Goal: Task Accomplishment & Management: Use online tool/utility

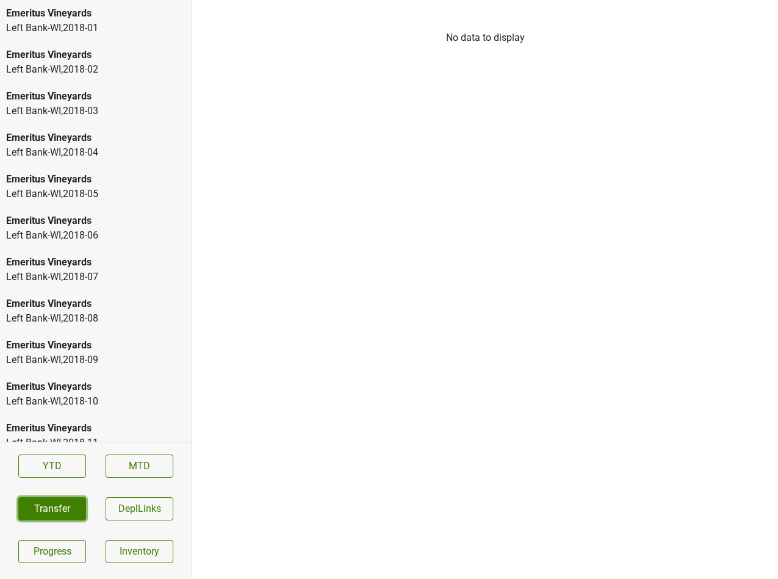
click at [62, 504] on button "Transfer" at bounding box center [52, 508] width 68 height 23
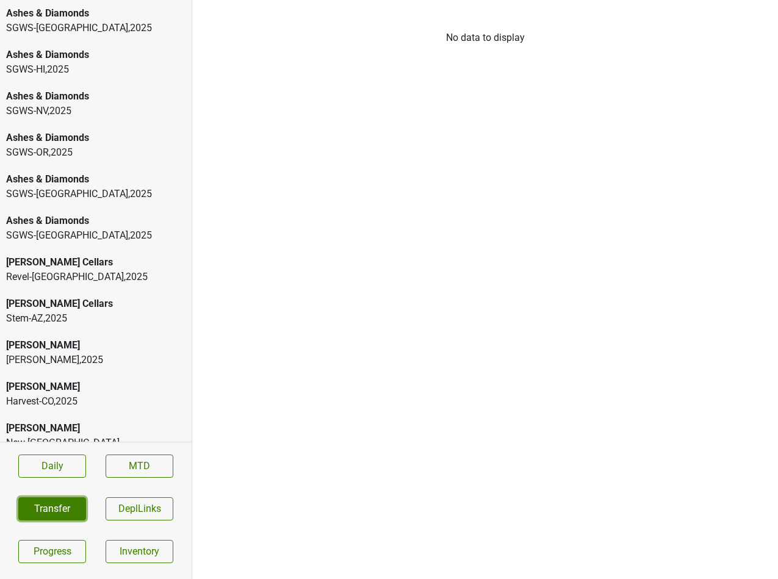
click at [57, 500] on button "Transfer" at bounding box center [52, 508] width 68 height 23
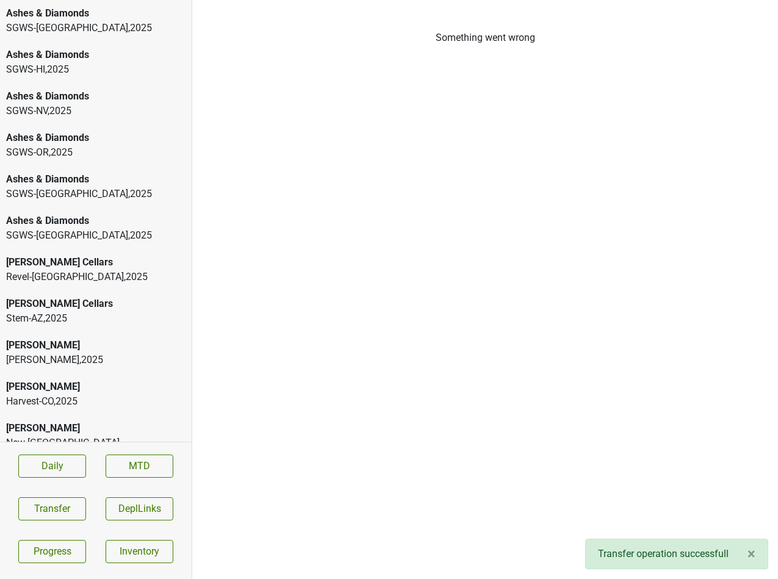
click at [112, 16] on div "Ashes & Diamonds" at bounding box center [95, 13] width 179 height 15
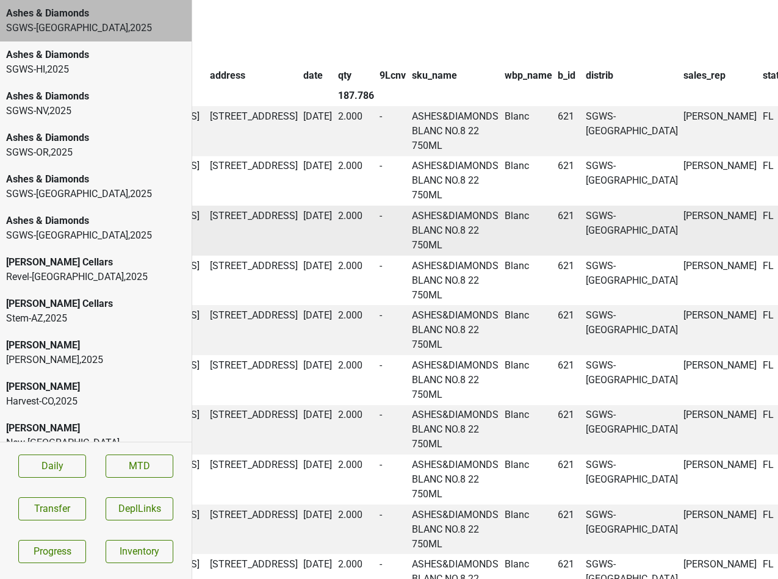
scroll to position [1202, 492]
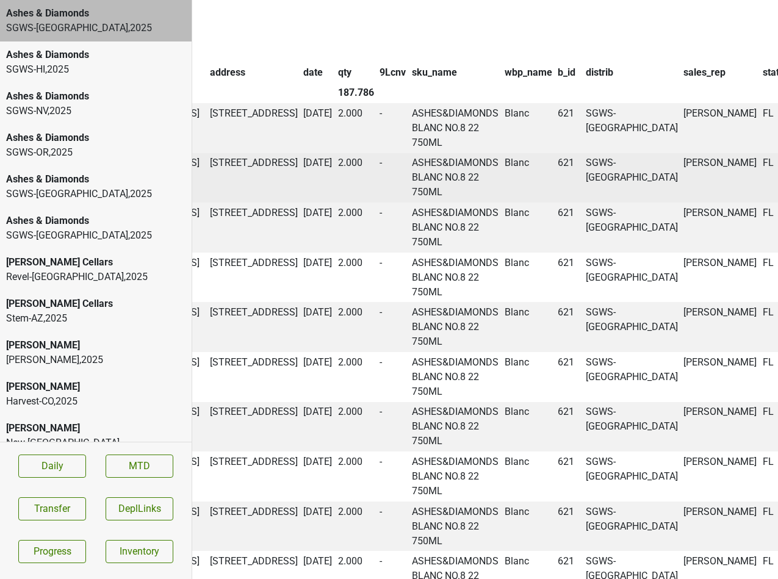
copy td "53265"
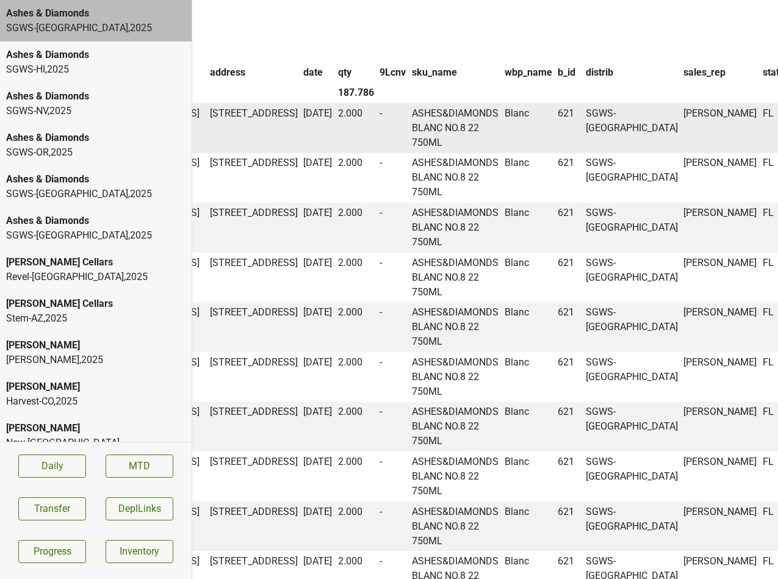
copy td "53268"
click at [46, 498] on button "Transfer" at bounding box center [52, 508] width 68 height 23
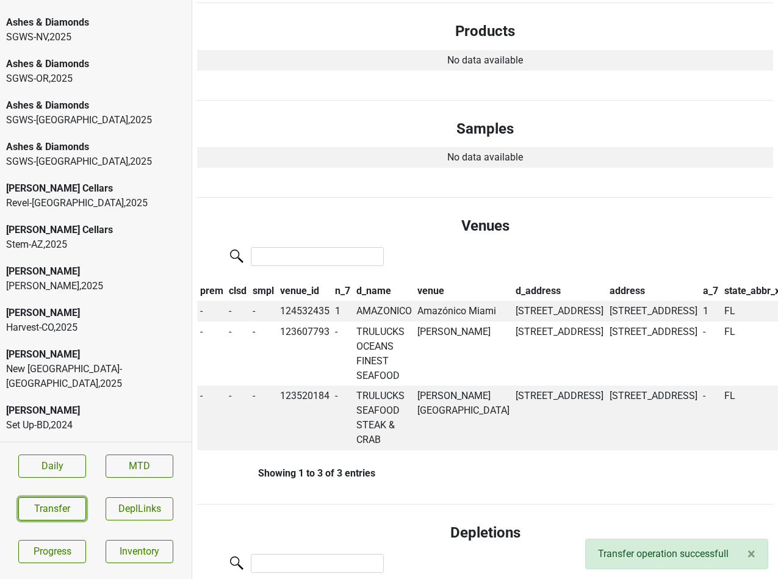
scroll to position [79, 0]
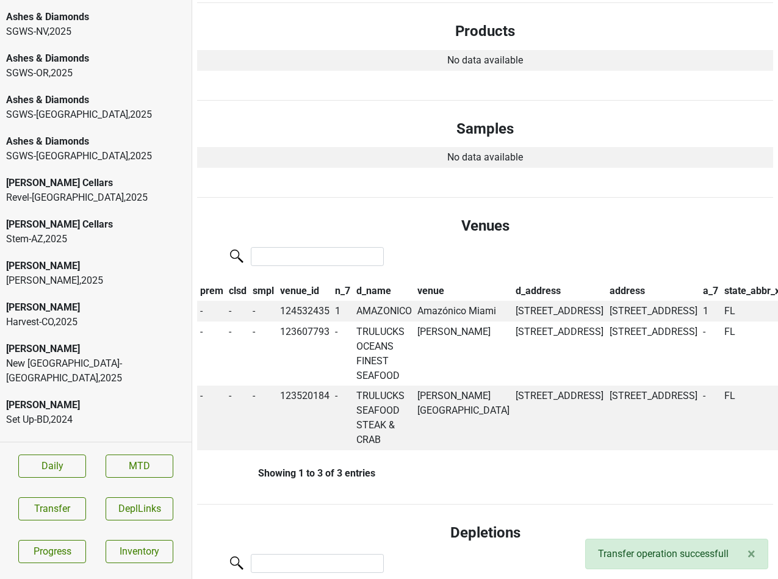
click at [91, 263] on div "[PERSON_NAME]" at bounding box center [95, 266] width 179 height 15
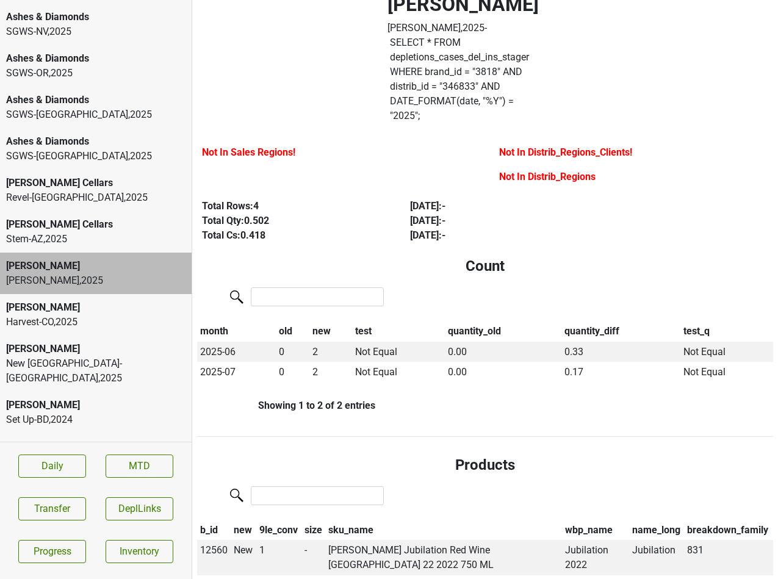
scroll to position [0, 0]
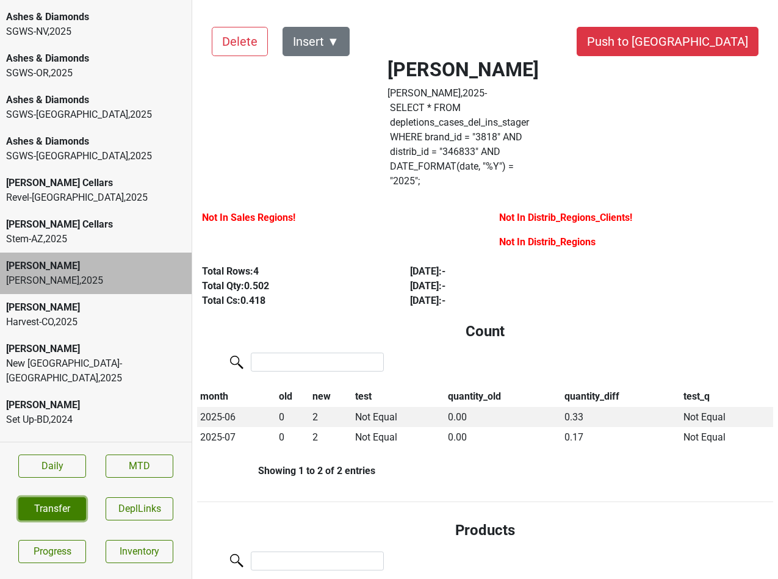
click at [66, 504] on button "Transfer" at bounding box center [52, 508] width 68 height 23
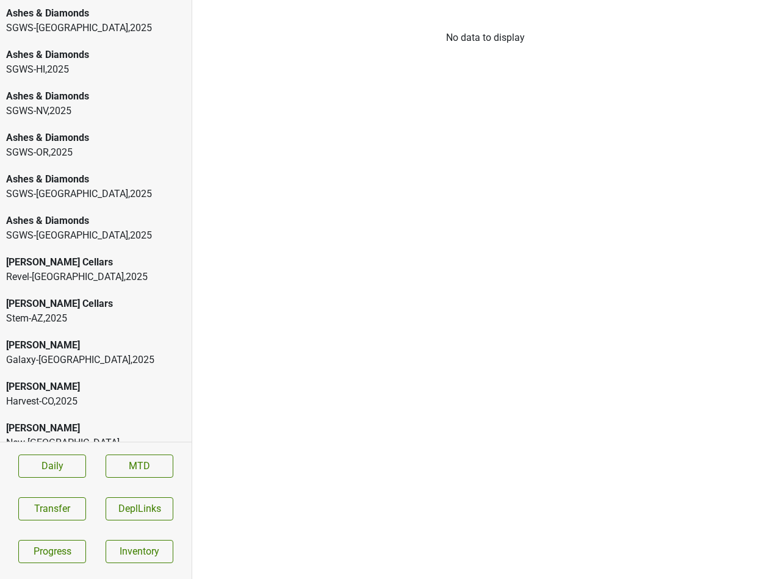
click at [81, 265] on div "[PERSON_NAME] Cellars" at bounding box center [95, 262] width 179 height 15
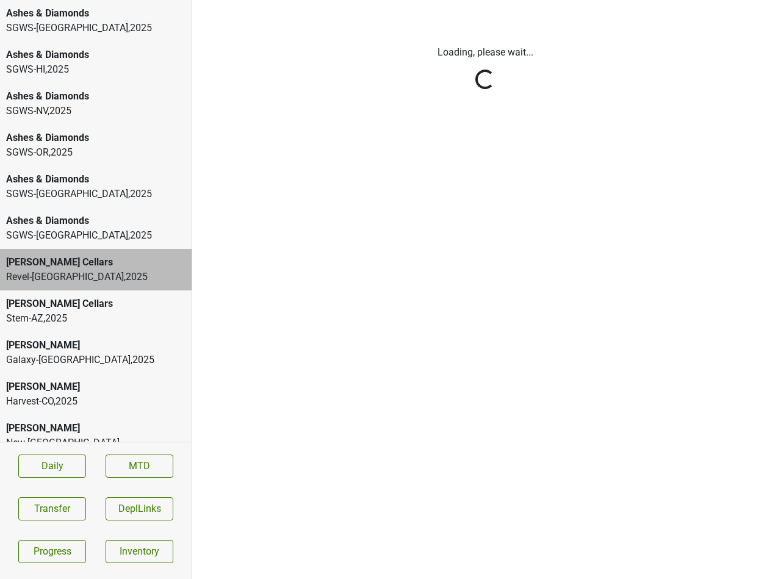
click at [77, 348] on div "[PERSON_NAME]" at bounding box center [95, 345] width 179 height 15
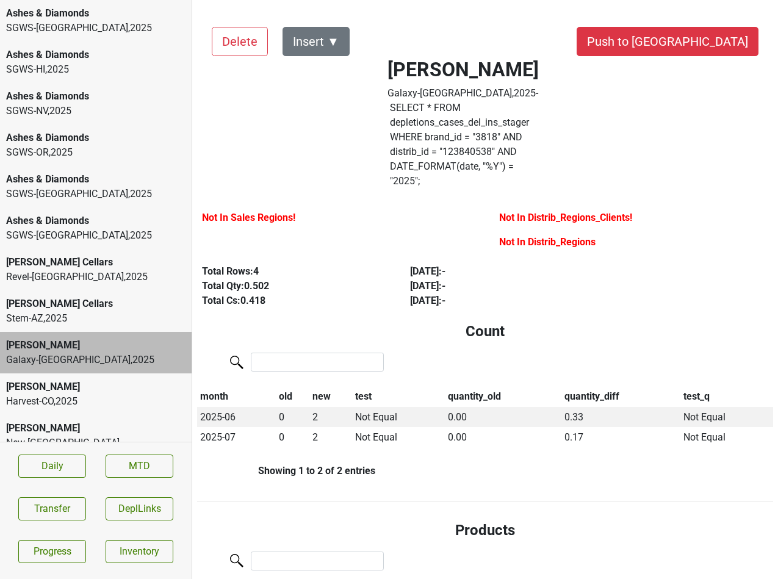
click at [48, 351] on div "[PERSON_NAME]" at bounding box center [95, 345] width 179 height 15
click at [321, 48] on button "Insert ▼" at bounding box center [315, 41] width 67 height 29
click at [325, 68] on span "Sales Regions ▶" at bounding box center [338, 75] width 80 height 16
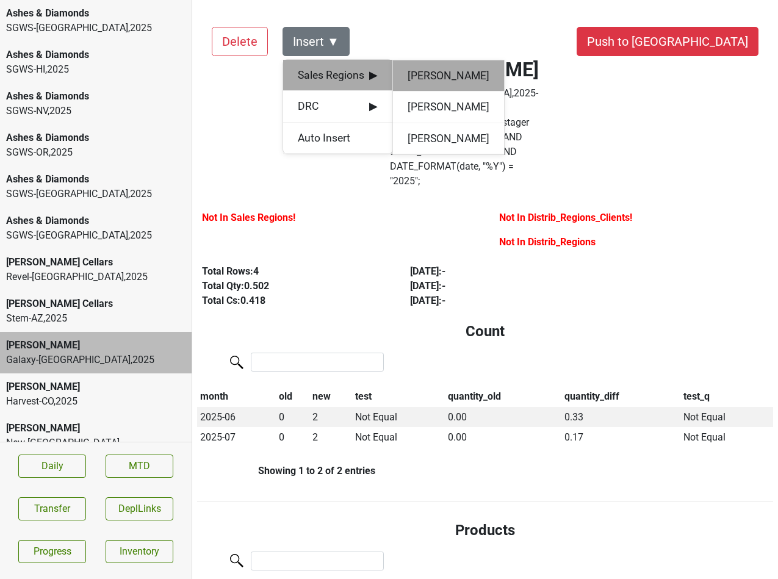
click at [414, 74] on div "[PERSON_NAME]" at bounding box center [448, 75] width 111 height 31
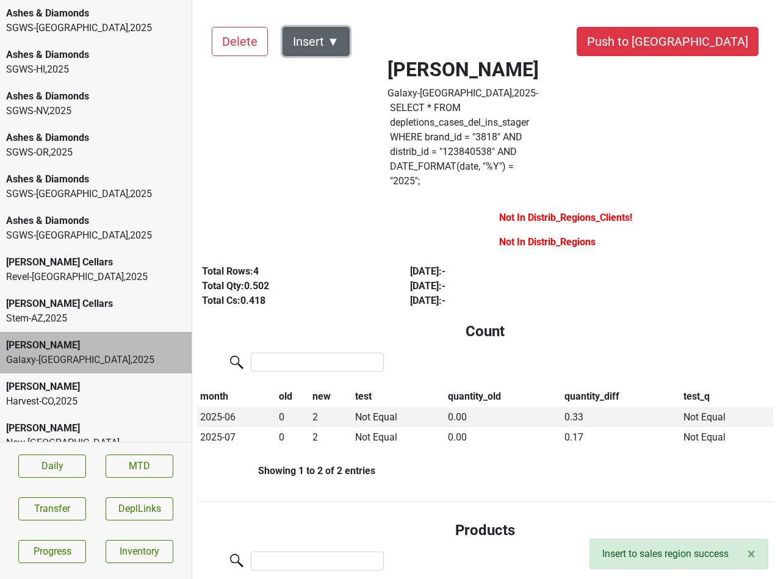
click at [334, 36] on button "Insert ▼" at bounding box center [315, 41] width 67 height 29
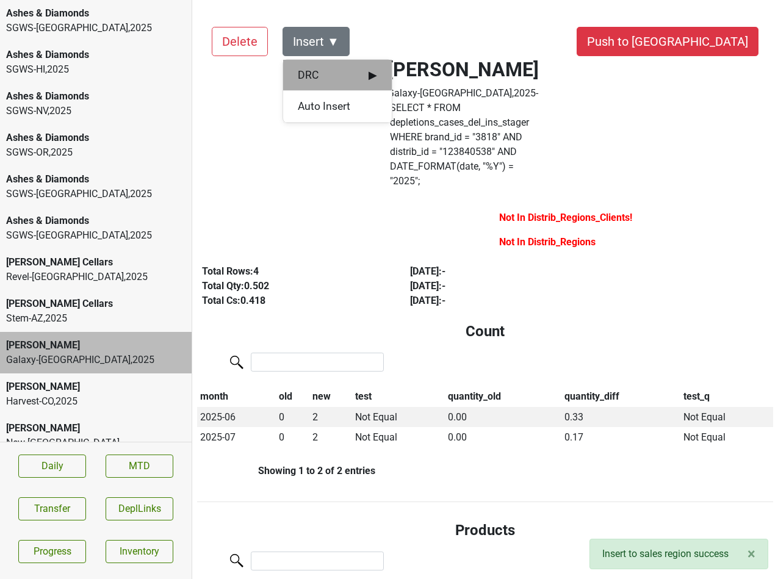
click at [334, 66] on div "DRC ▶" at bounding box center [337, 75] width 109 height 31
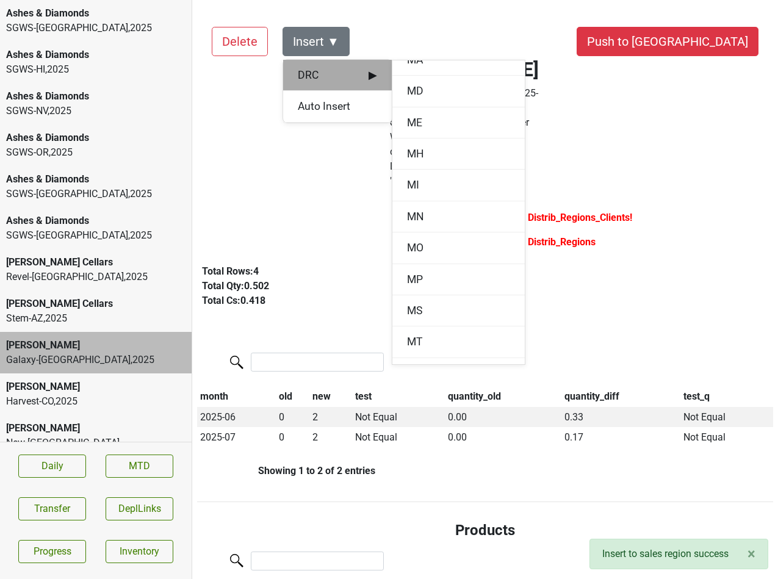
scroll to position [1608, 0]
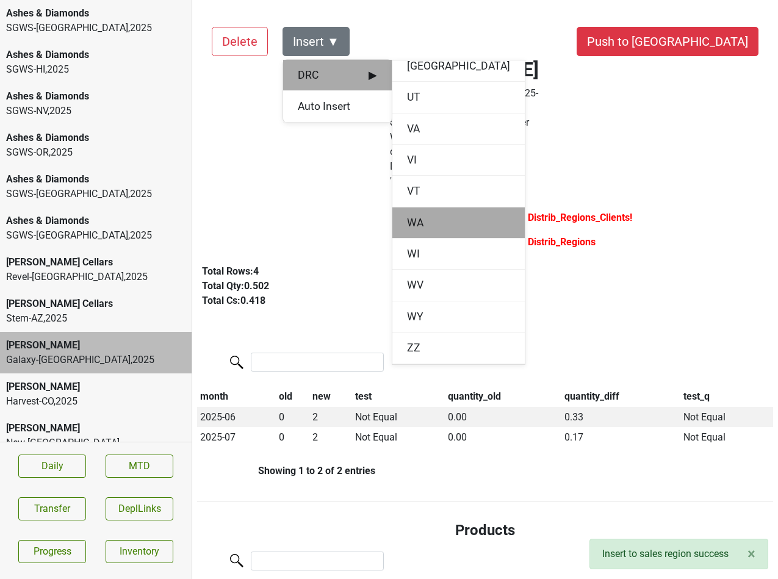
click at [421, 220] on div "WA" at bounding box center [458, 222] width 132 height 31
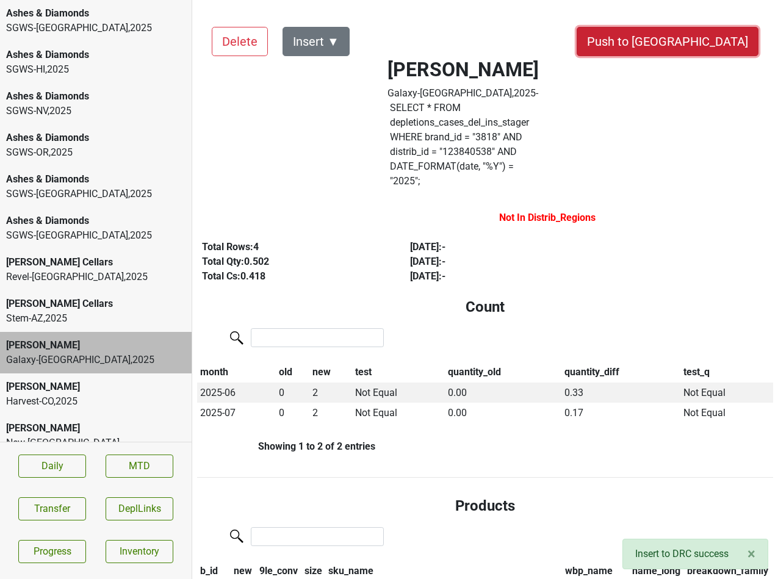
click at [702, 44] on button "Push to [GEOGRAPHIC_DATA]" at bounding box center [667, 41] width 182 height 29
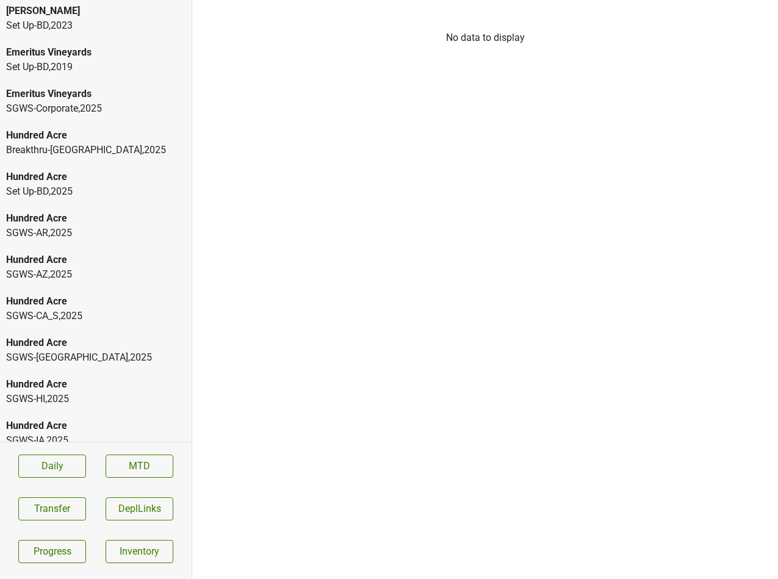
scroll to position [475, 0]
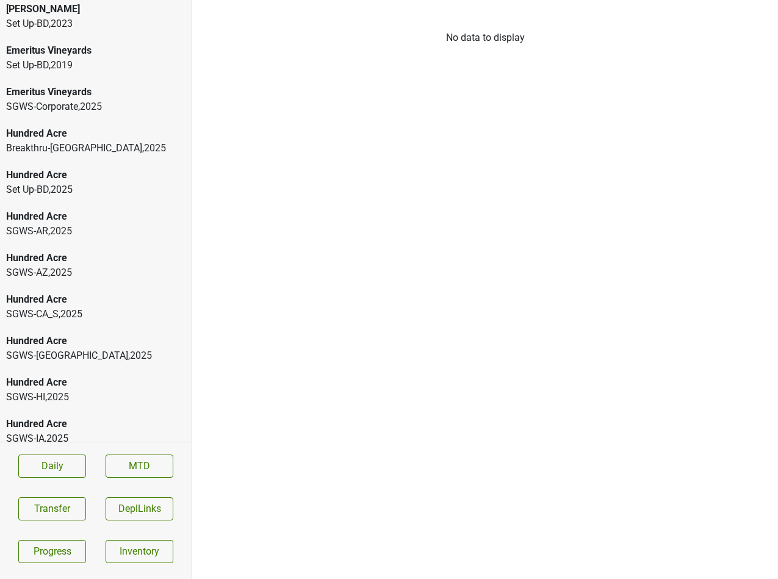
click at [116, 126] on div "Hundred Acre" at bounding box center [95, 133] width 179 height 15
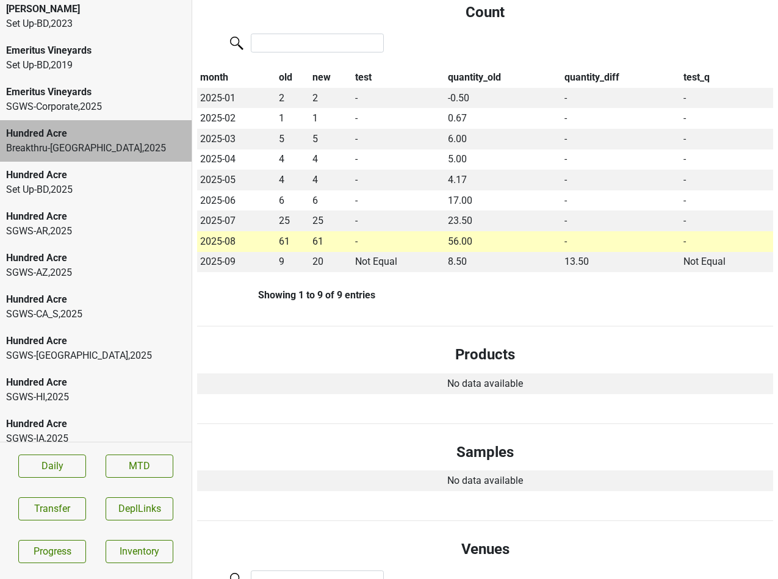
scroll to position [0, 0]
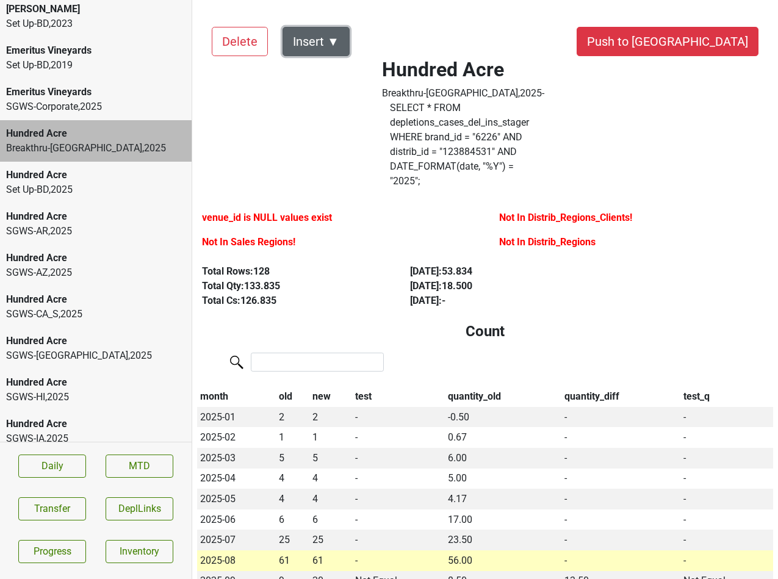
click at [337, 48] on button "Insert ▼" at bounding box center [315, 41] width 67 height 29
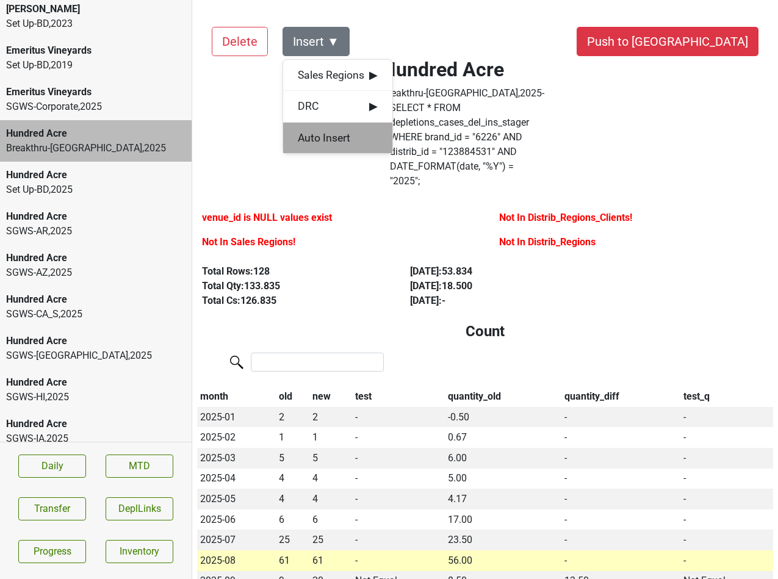
click at [327, 137] on div "Auto Insert" at bounding box center [337, 138] width 109 height 31
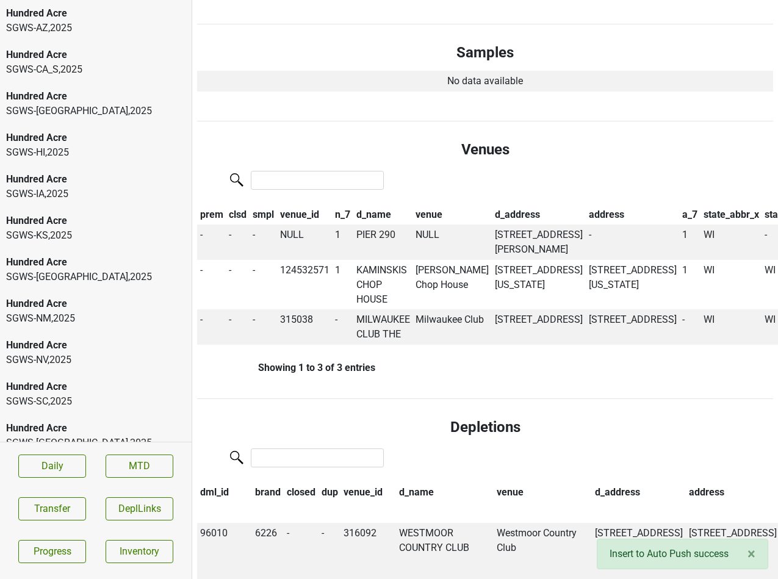
scroll to position [725, 0]
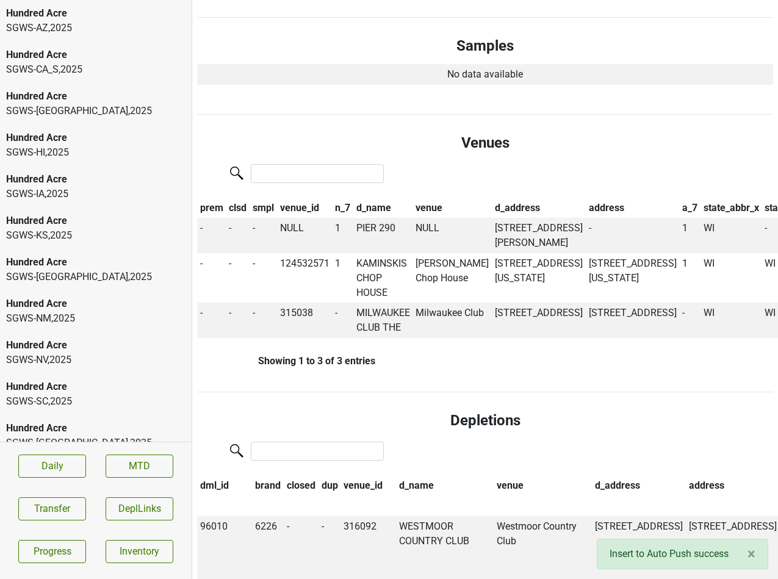
click at [110, 421] on div "Hundred Acre" at bounding box center [95, 428] width 179 height 15
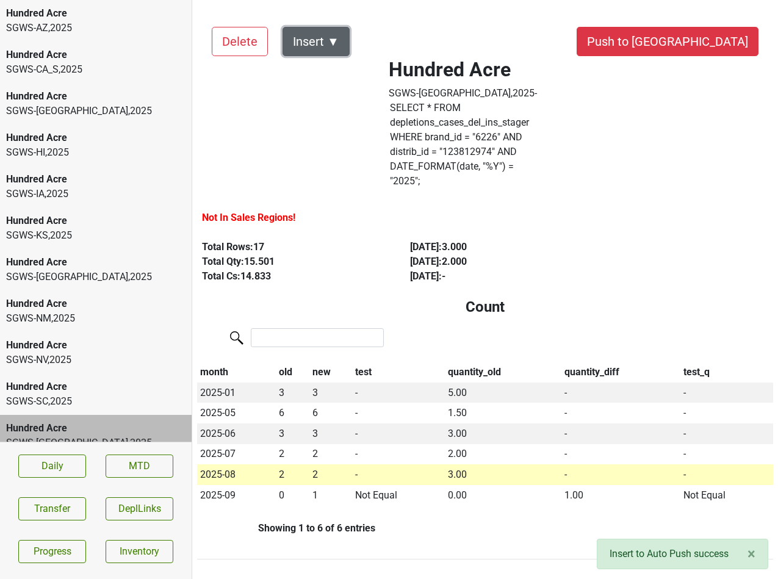
click at [331, 40] on button "Insert ▼" at bounding box center [315, 41] width 67 height 29
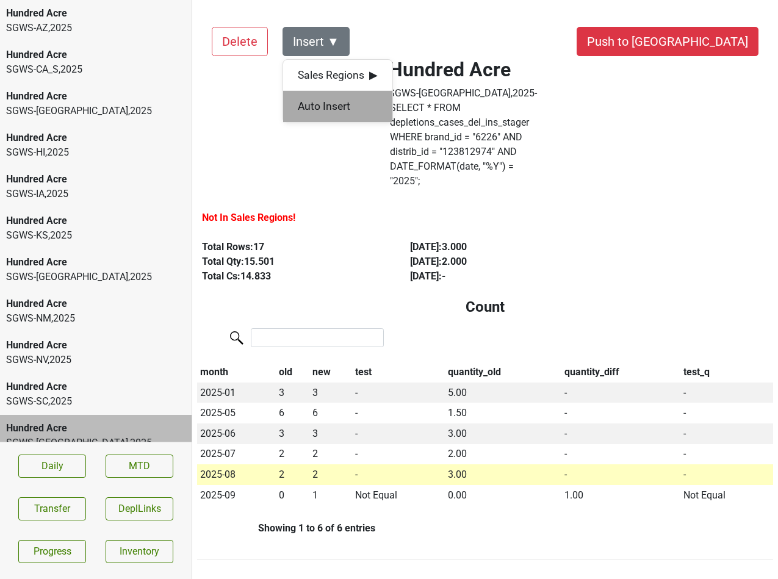
click at [330, 104] on div "Auto Insert" at bounding box center [337, 106] width 109 height 31
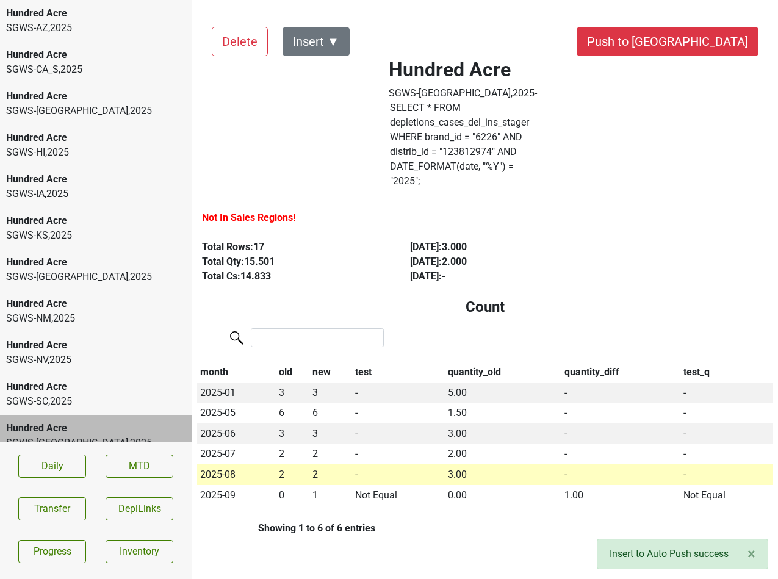
click at [91, 379] on div "Hundred Acre" at bounding box center [95, 386] width 179 height 15
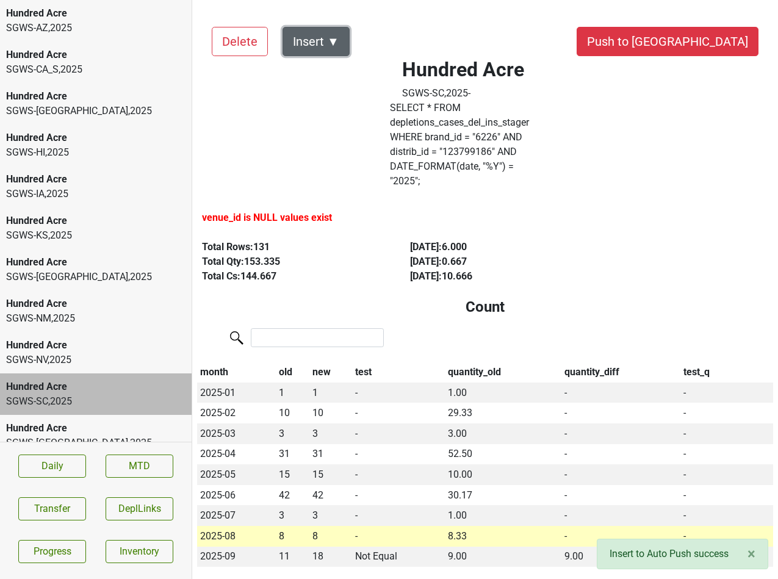
click at [332, 37] on button "Insert ▼" at bounding box center [315, 41] width 67 height 29
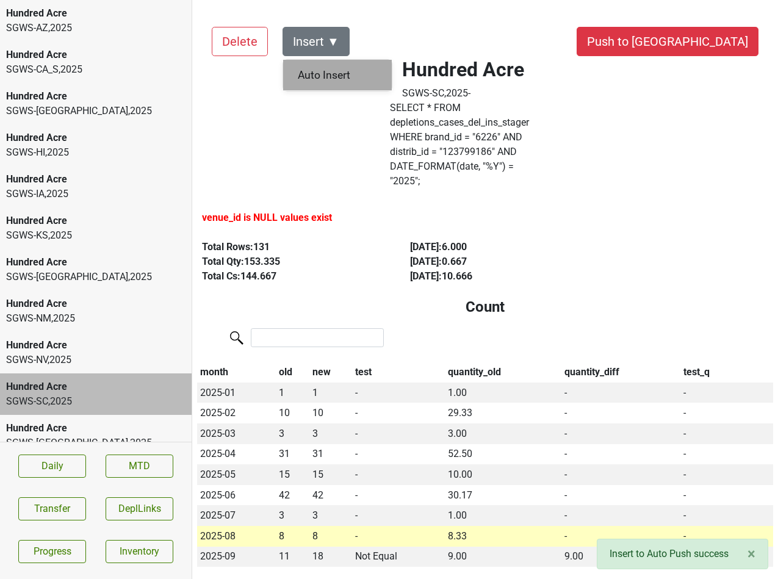
click at [327, 77] on div "Auto Insert" at bounding box center [337, 75] width 109 height 31
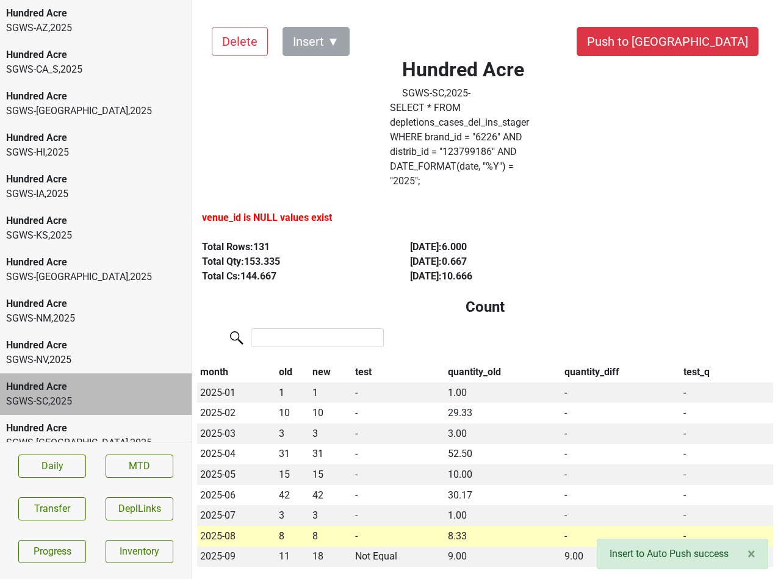
click at [122, 353] on div "SGWS-[GEOGRAPHIC_DATA] , 2025" at bounding box center [95, 360] width 179 height 15
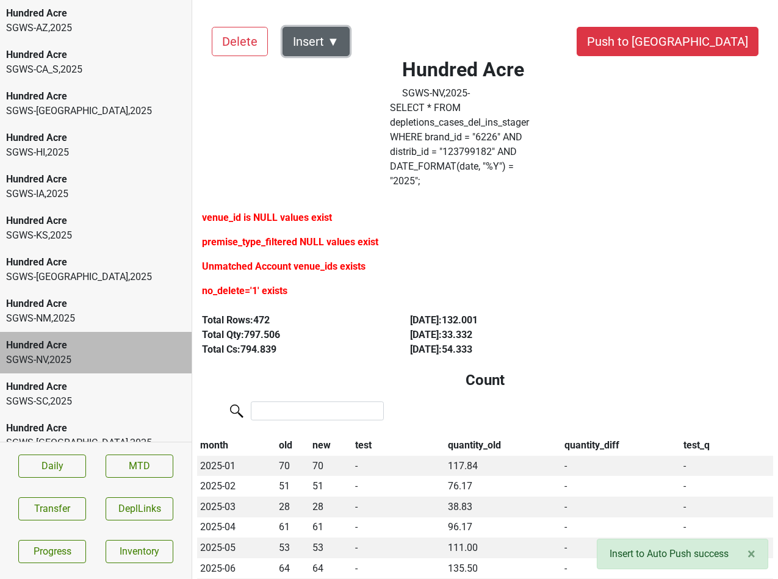
click at [338, 42] on button "Insert ▼" at bounding box center [315, 41] width 67 height 29
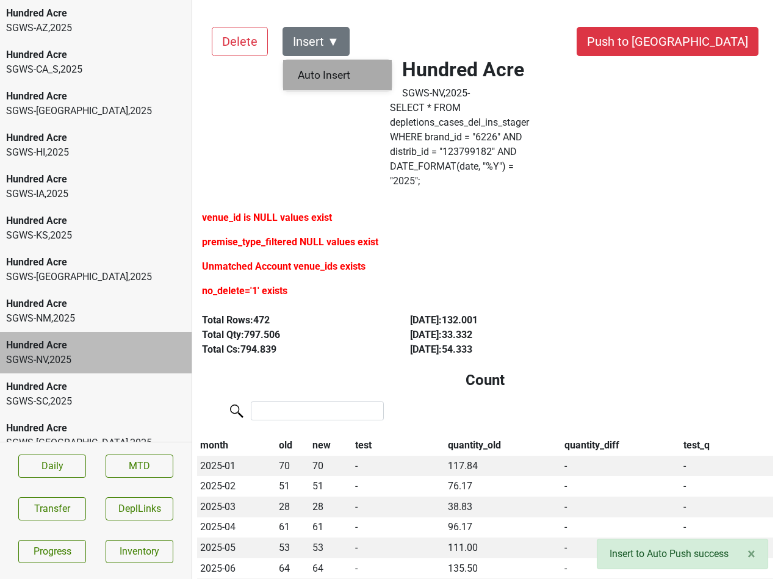
click at [335, 79] on div "Auto Insert" at bounding box center [337, 75] width 109 height 31
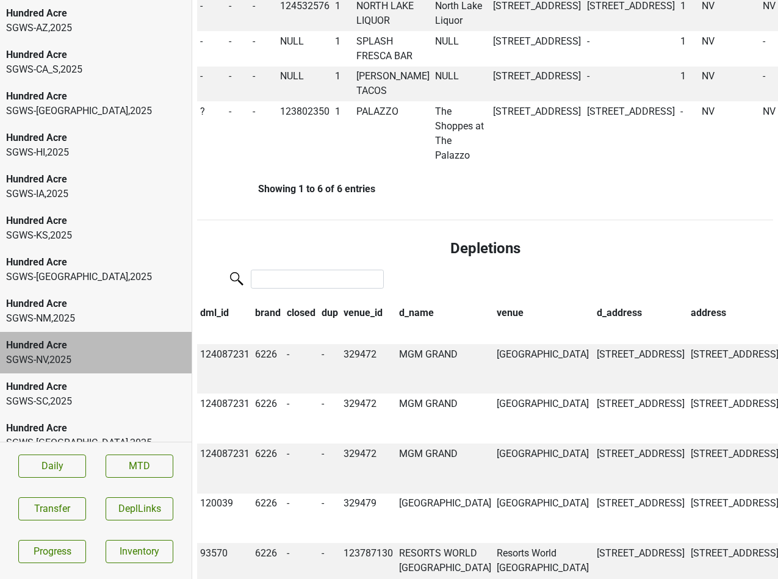
scroll to position [1085, 0]
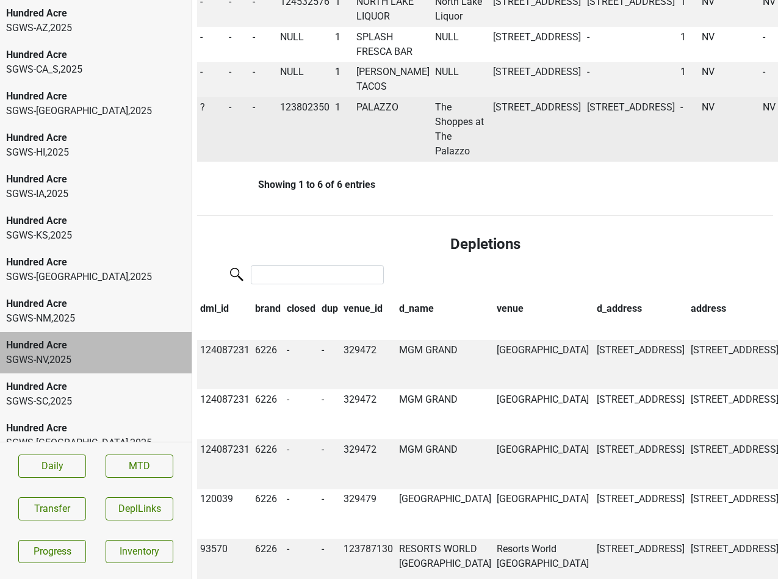
click at [365, 162] on td "PALAZZO" at bounding box center [392, 129] width 79 height 65
click at [202, 113] on span "?" at bounding box center [202, 107] width 5 height 12
click at [218, 146] on div "On" at bounding box center [246, 130] width 96 height 31
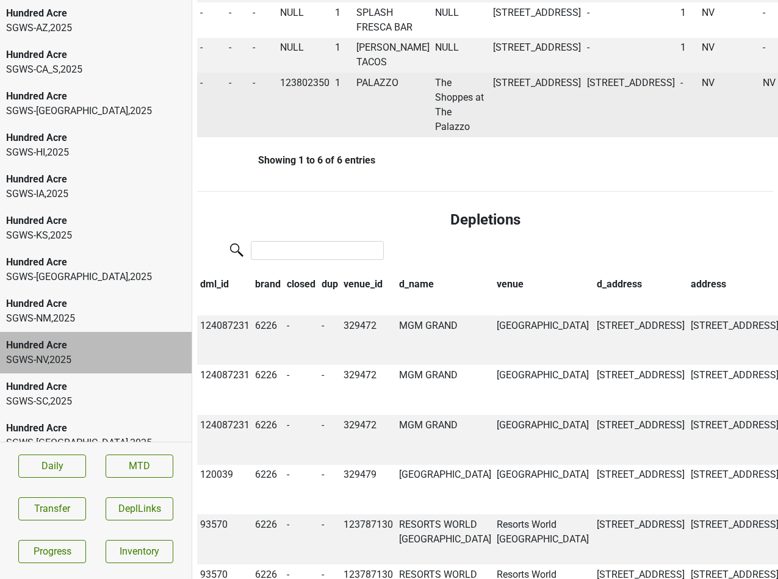
scroll to position [1061, 0]
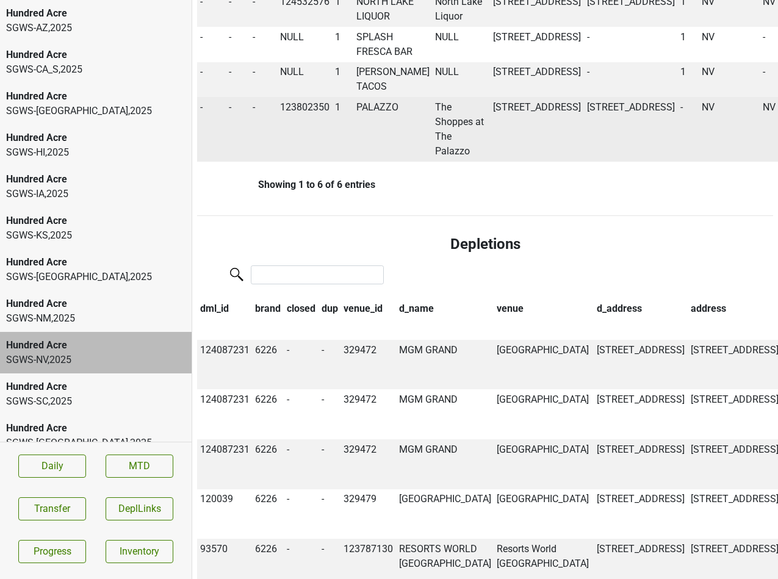
click at [381, 162] on td "PALAZZO" at bounding box center [392, 129] width 79 height 65
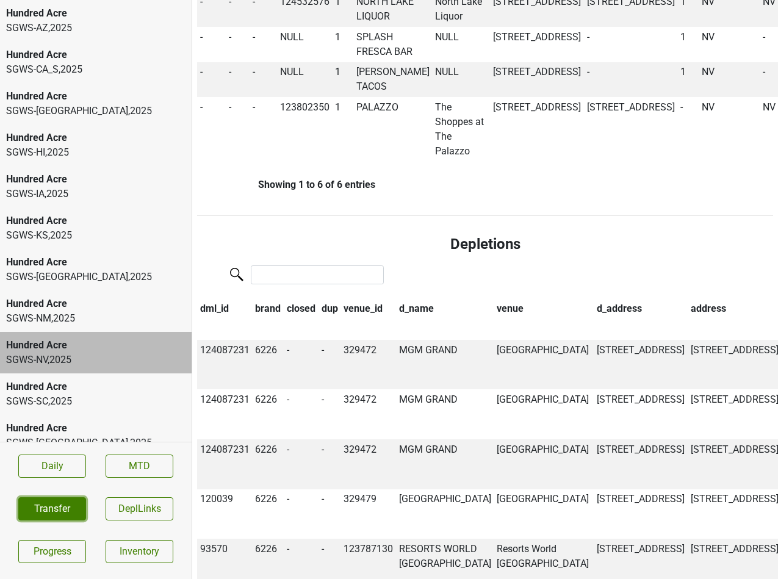
click at [53, 514] on button "Transfer" at bounding box center [52, 508] width 68 height 23
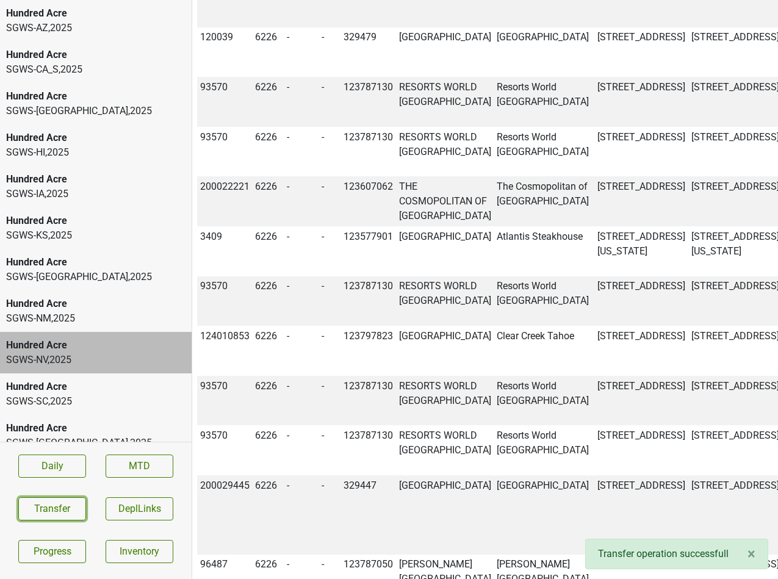
scroll to position [1705, 0]
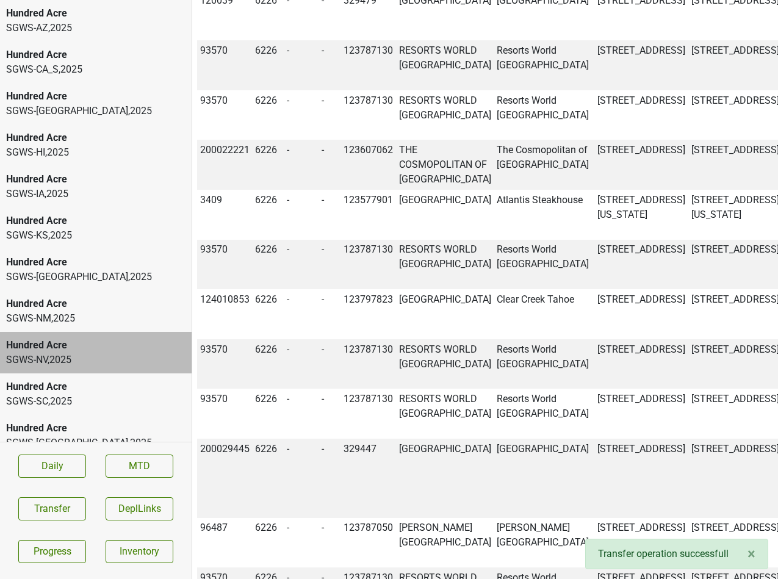
click at [91, 311] on div "SGWS-[GEOGRAPHIC_DATA] , 2025" at bounding box center [95, 318] width 179 height 15
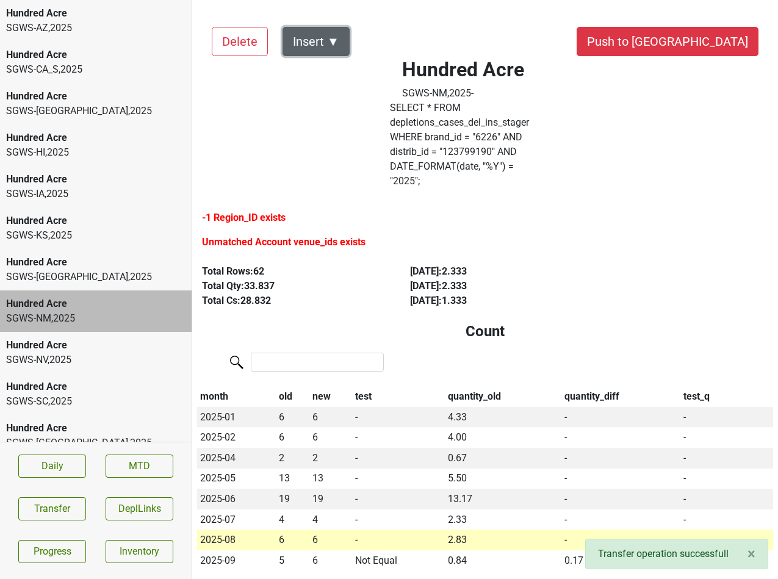
click at [328, 37] on button "Insert ▼" at bounding box center [315, 41] width 67 height 29
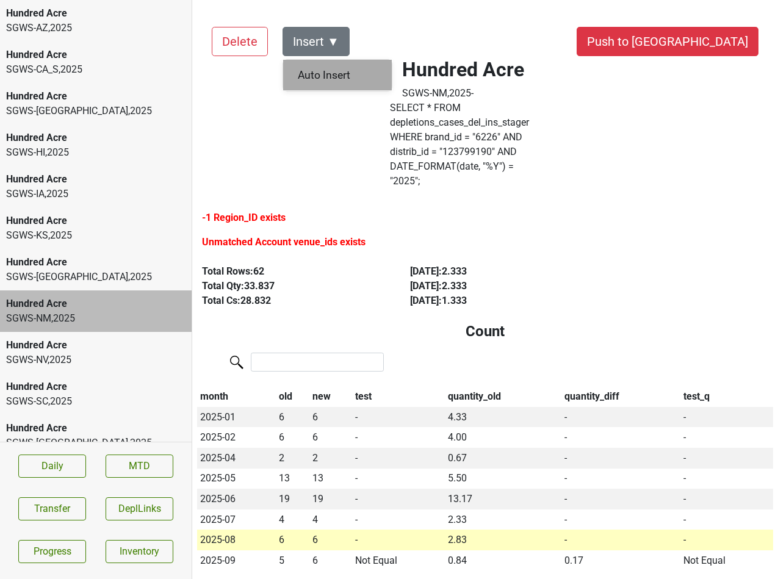
click at [323, 73] on div "Auto Insert" at bounding box center [337, 75] width 109 height 31
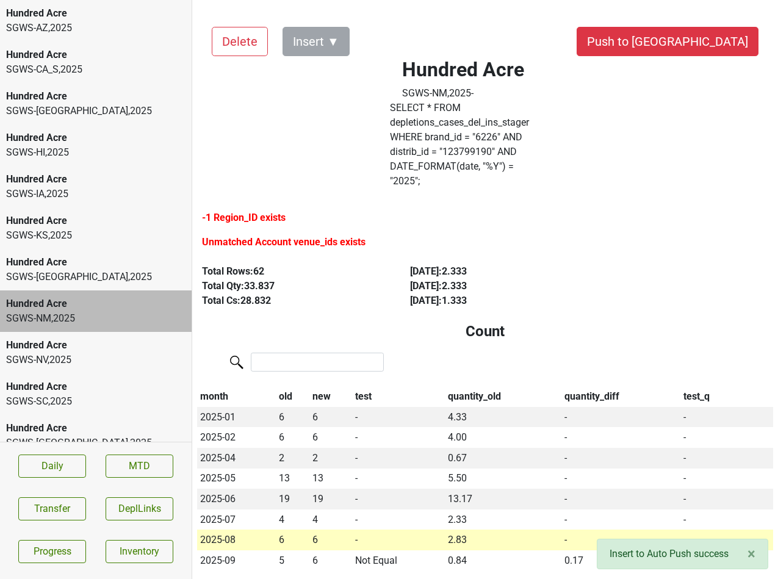
click at [56, 270] on div "Hundred Acre SGWS-[GEOGRAPHIC_DATA] , 2025" at bounding box center [96, 269] width 192 height 41
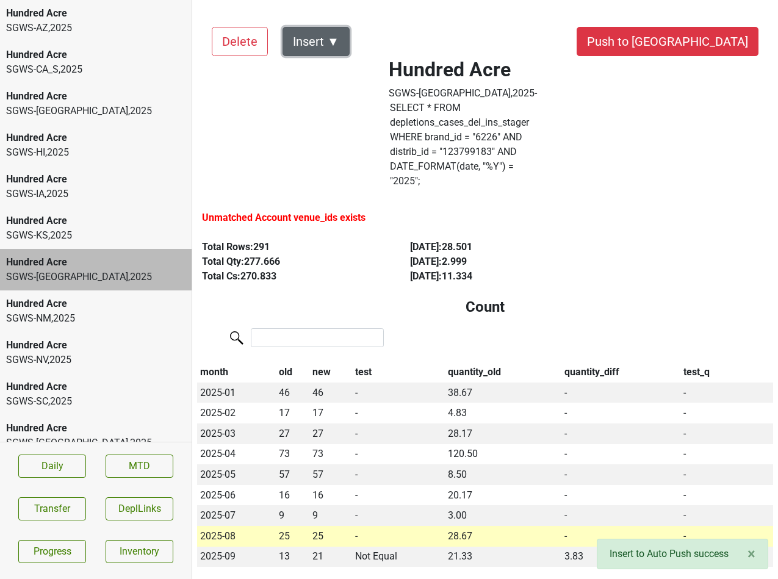
click at [332, 48] on button "Insert ▼" at bounding box center [315, 41] width 67 height 29
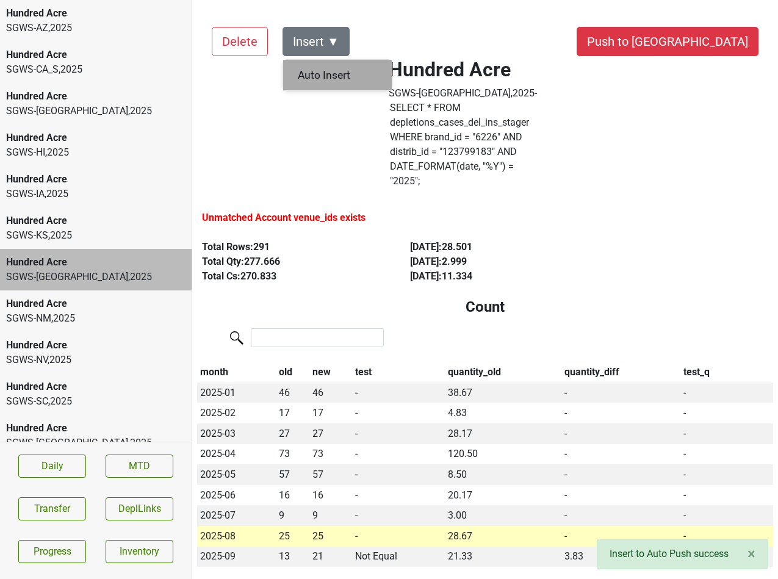
click at [332, 85] on div "Auto Insert" at bounding box center [337, 75] width 109 height 31
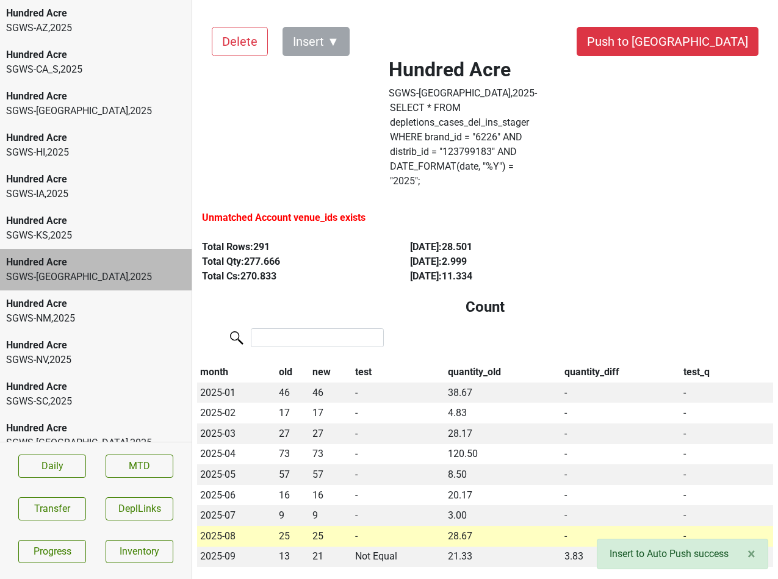
click at [107, 228] on div "SGWS-[GEOGRAPHIC_DATA] , 2025" at bounding box center [95, 235] width 179 height 15
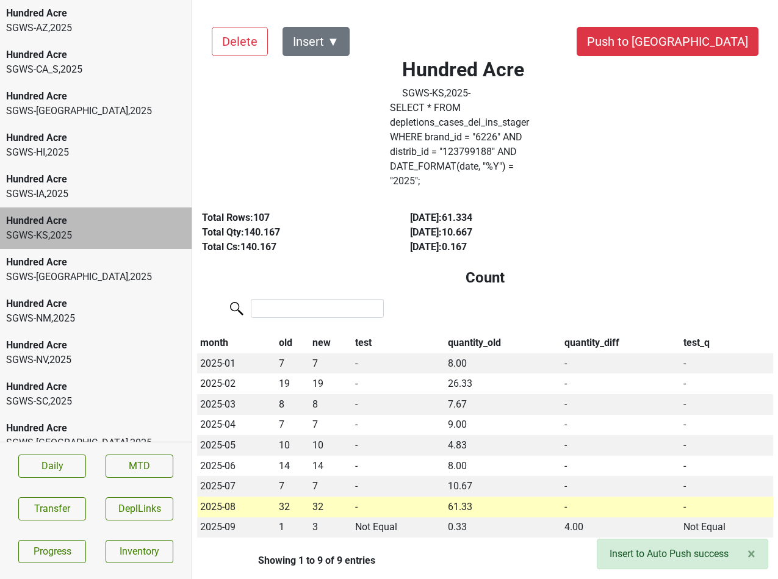
click at [327, 47] on button "Insert ▼" at bounding box center [315, 41] width 67 height 29
click at [325, 65] on div "Auto Insert" at bounding box center [337, 75] width 109 height 31
click at [85, 187] on div "SGWS-[GEOGRAPHIC_DATA] , 2025" at bounding box center [95, 194] width 179 height 15
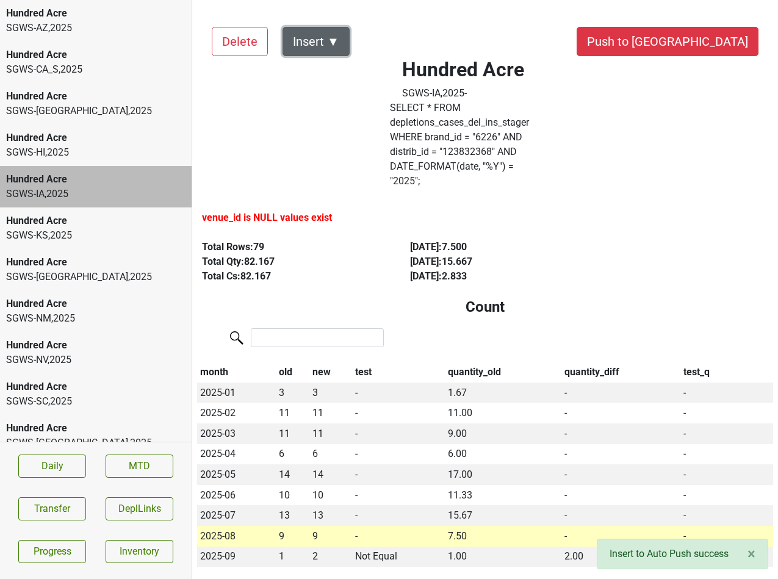
click at [301, 41] on button "Insert ▼" at bounding box center [315, 41] width 67 height 29
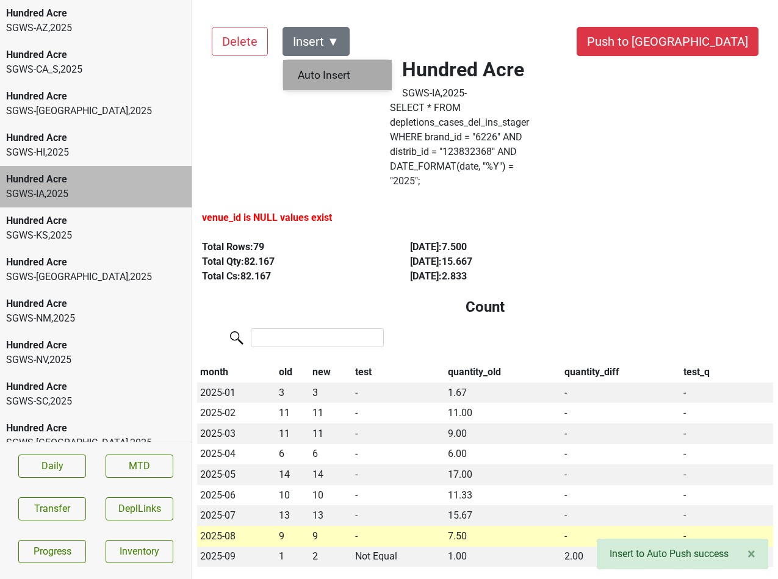
click at [301, 66] on div "Auto Insert" at bounding box center [337, 75] width 109 height 31
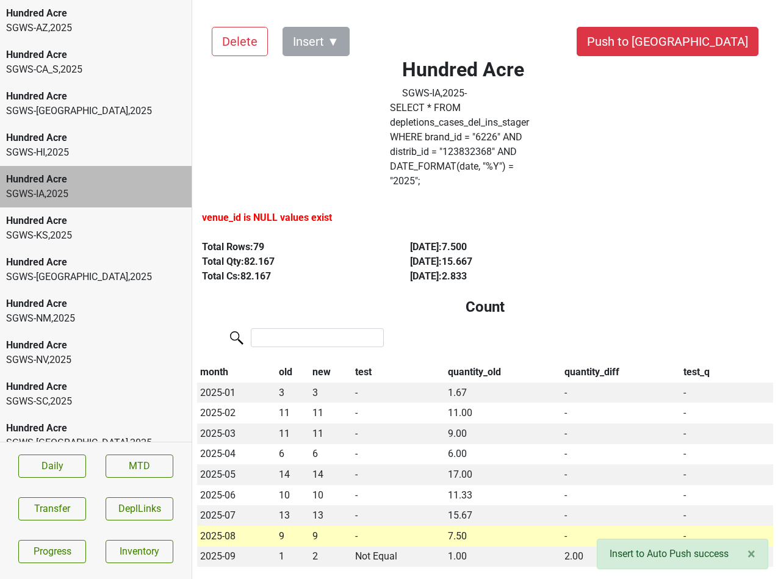
click at [119, 145] on div "SGWS-HI , 2025" at bounding box center [95, 152] width 179 height 15
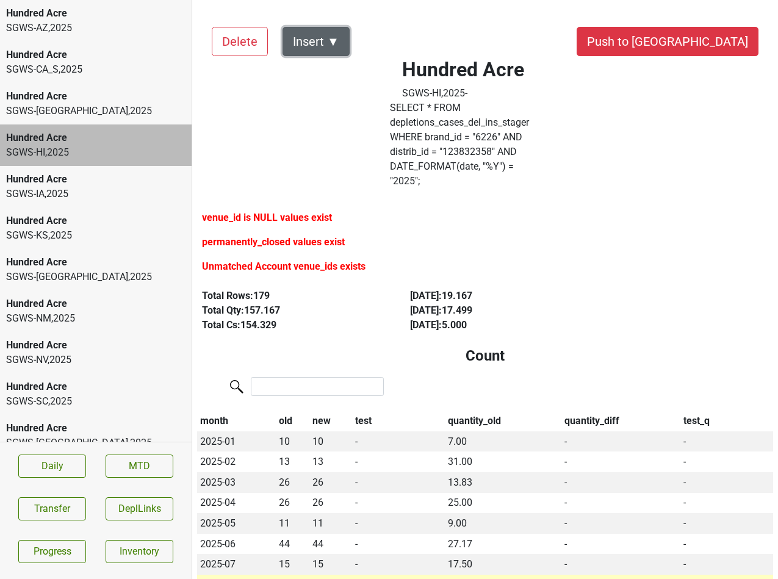
click at [313, 35] on button "Insert ▼" at bounding box center [315, 41] width 67 height 29
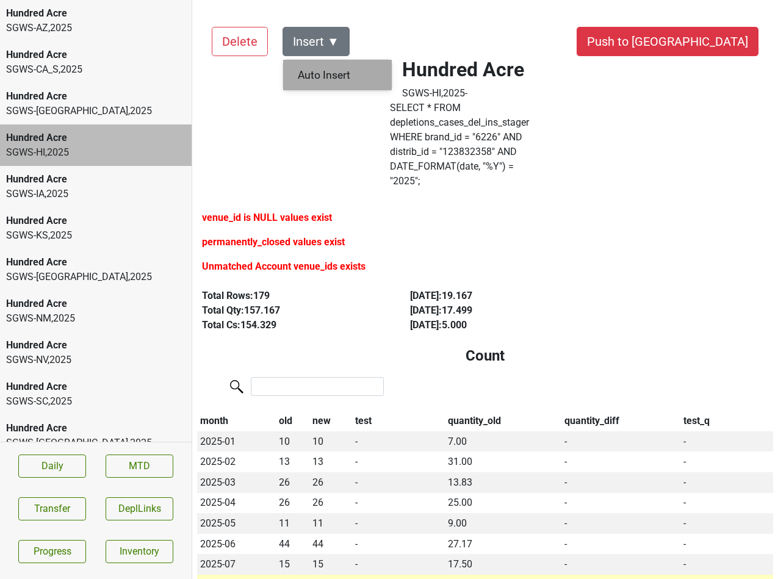
click at [317, 71] on div "Auto Insert" at bounding box center [337, 75] width 109 height 31
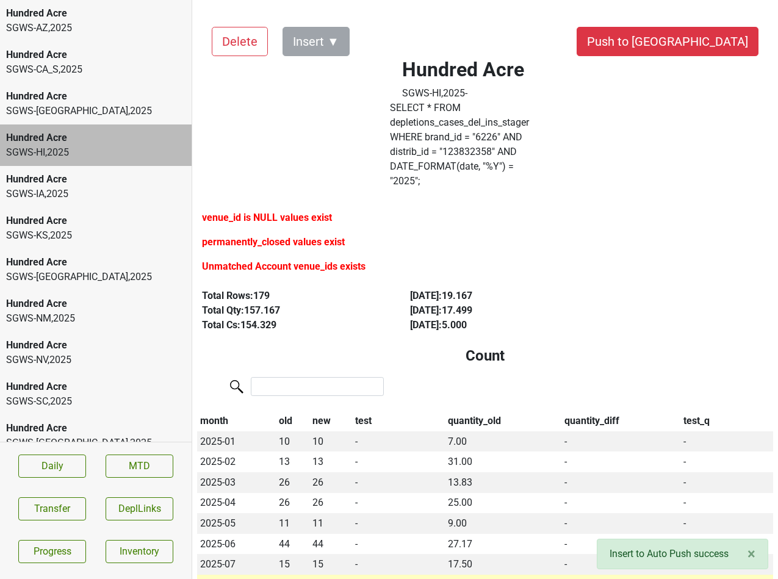
click at [99, 104] on div "SGWS-[GEOGRAPHIC_DATA] , 2025" at bounding box center [95, 111] width 179 height 15
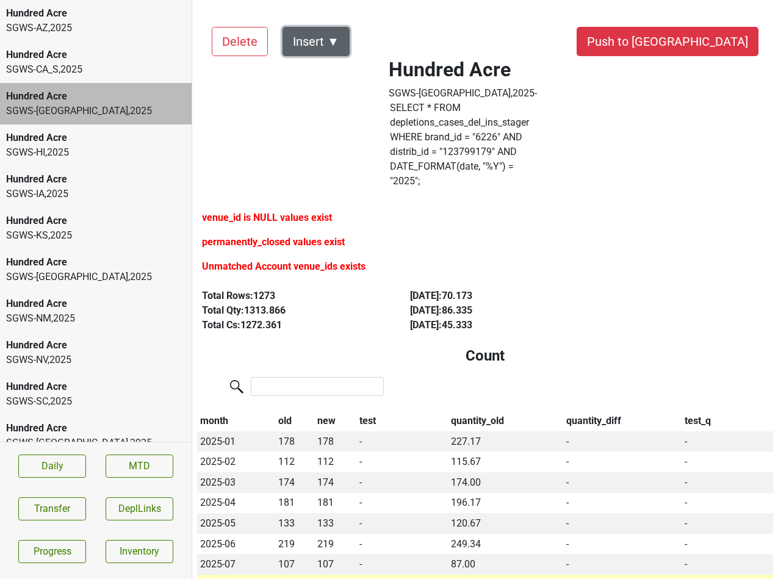
click at [335, 41] on button "Insert ▼" at bounding box center [315, 41] width 67 height 29
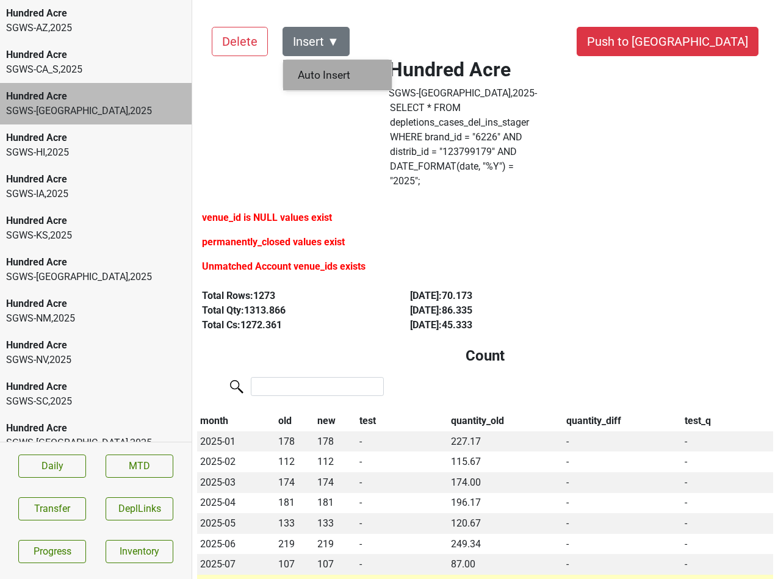
click at [337, 72] on div "Auto Insert" at bounding box center [337, 75] width 109 height 31
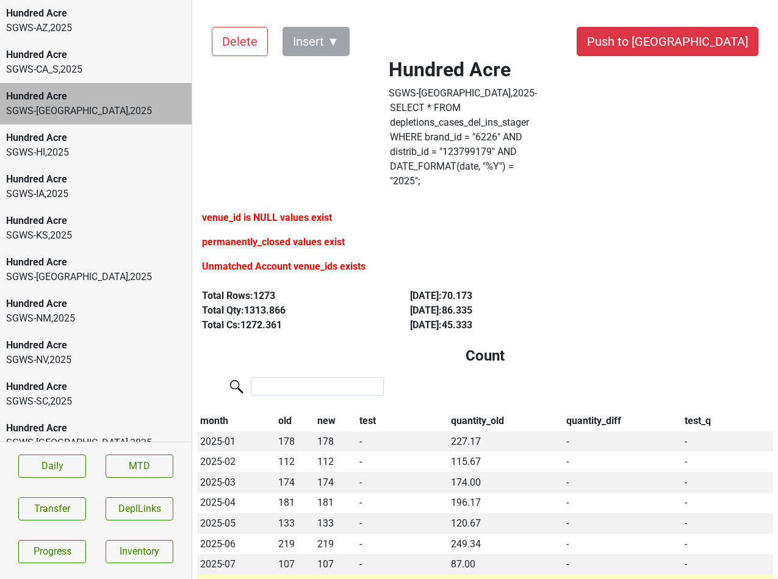
click at [43, 48] on div "Hundred Acre" at bounding box center [95, 55] width 179 height 15
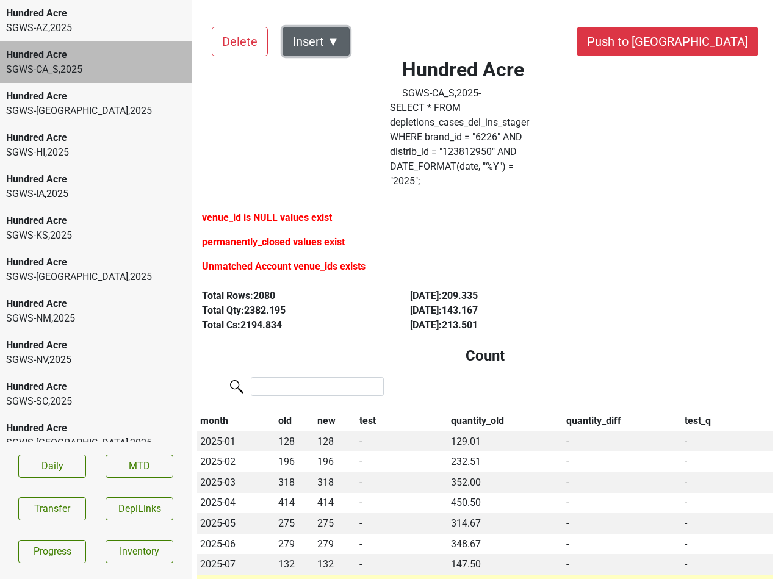
click at [331, 35] on button "Insert ▼" at bounding box center [315, 41] width 67 height 29
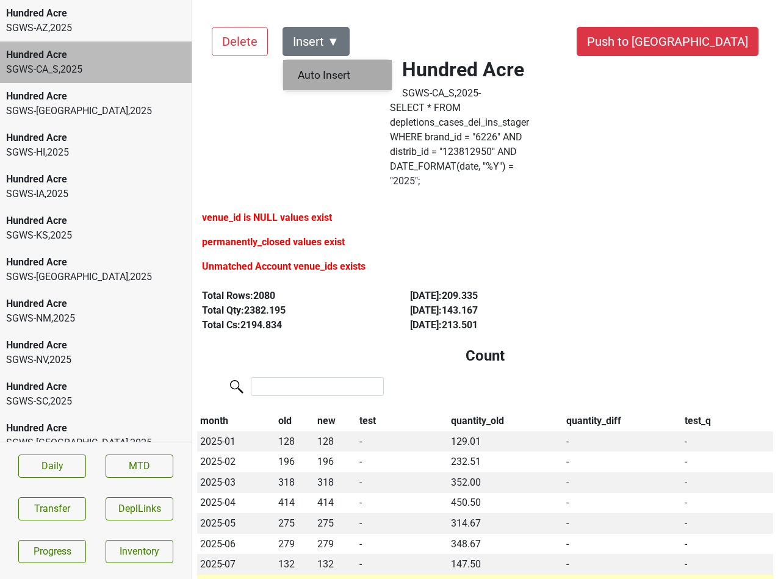
click at [331, 62] on div "Auto Insert" at bounding box center [337, 75] width 109 height 31
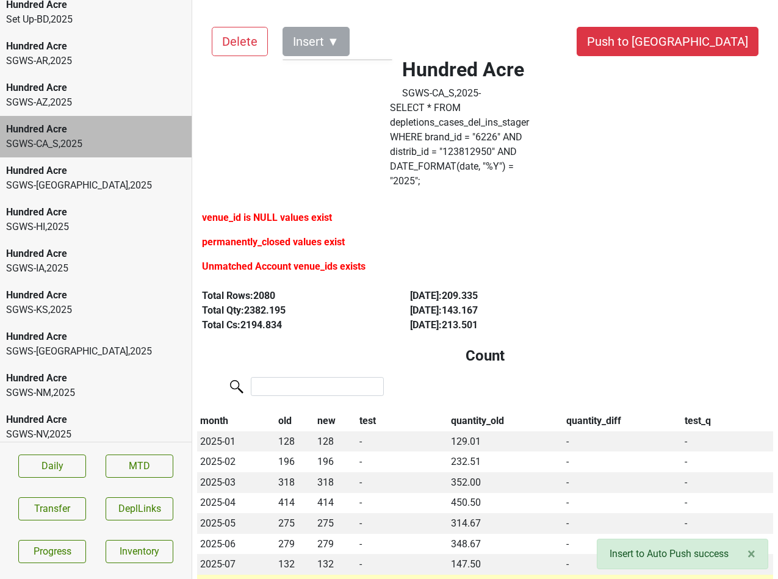
scroll to position [642, 0]
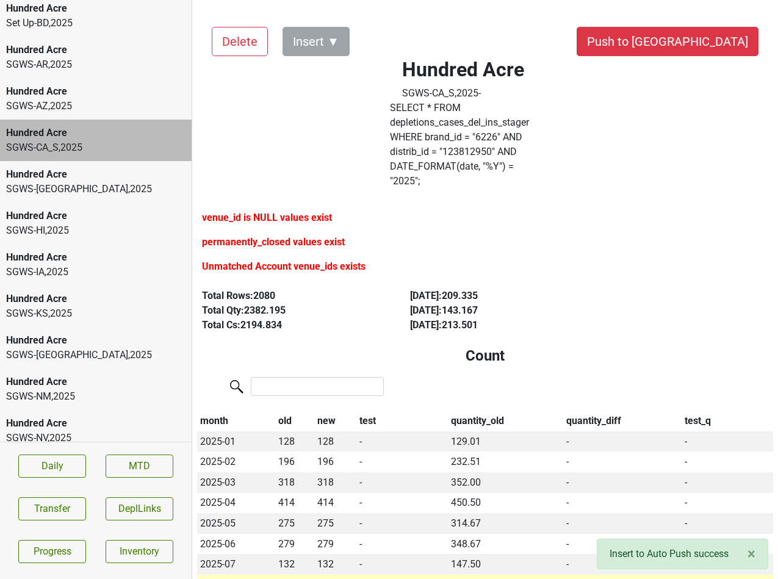
click at [59, 99] on div "SGWS-AZ , 2025" at bounding box center [95, 106] width 179 height 15
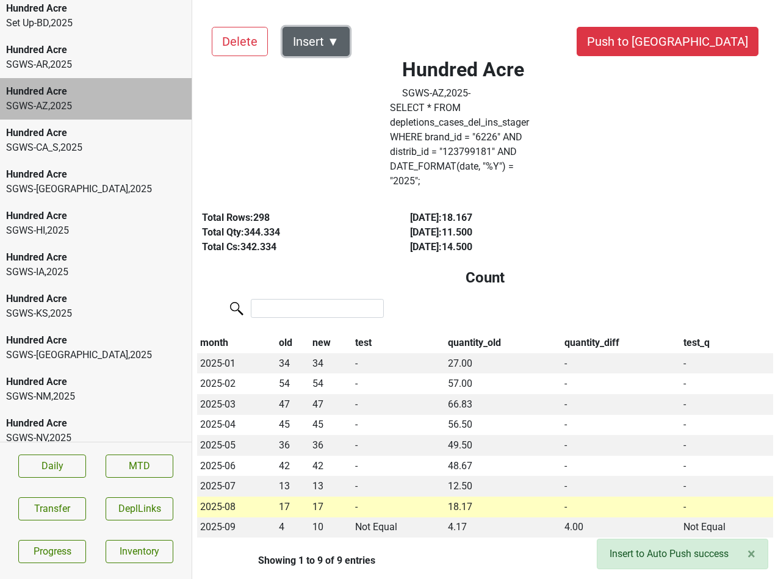
click at [318, 42] on button "Insert ▼" at bounding box center [315, 41] width 67 height 29
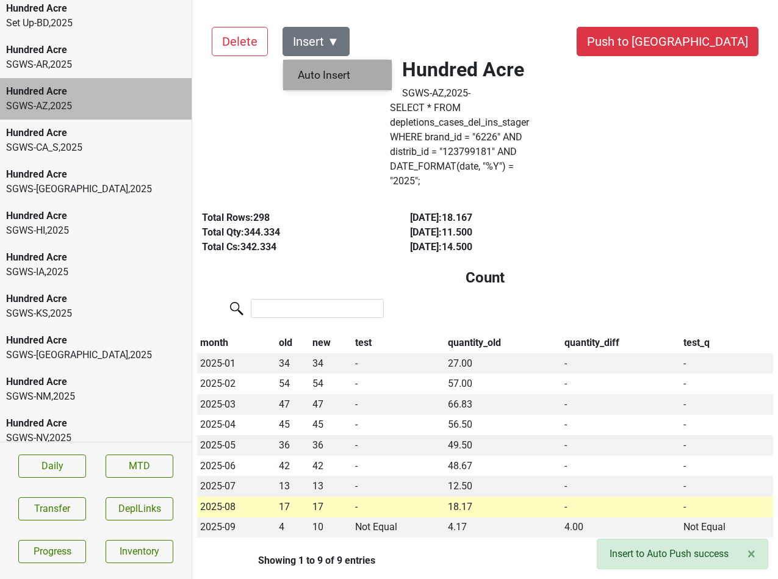
click at [321, 78] on div "Auto Insert" at bounding box center [337, 75] width 109 height 31
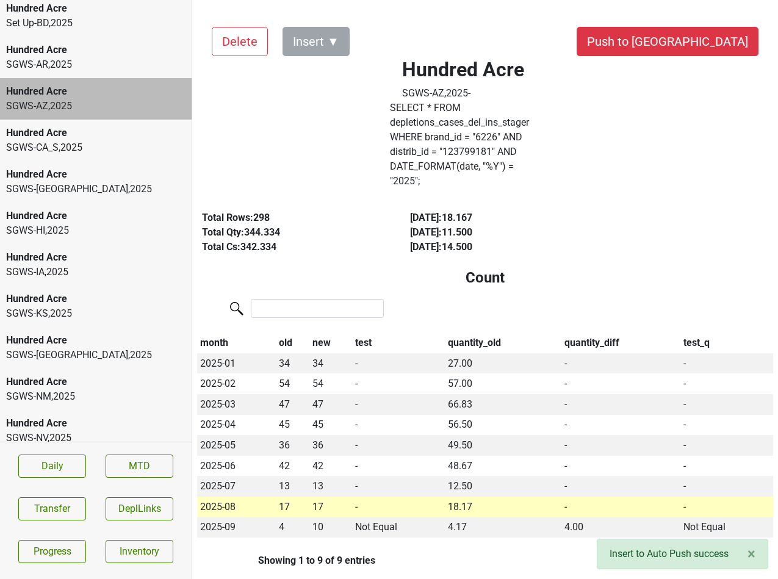
click at [119, 57] on div "SGWS-AR , 2025" at bounding box center [95, 64] width 179 height 15
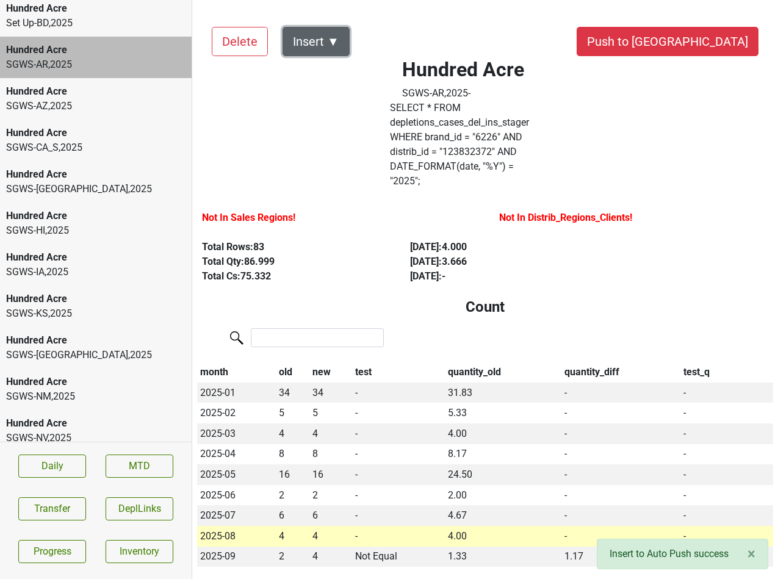
click at [287, 51] on button "Insert ▼" at bounding box center [315, 41] width 67 height 29
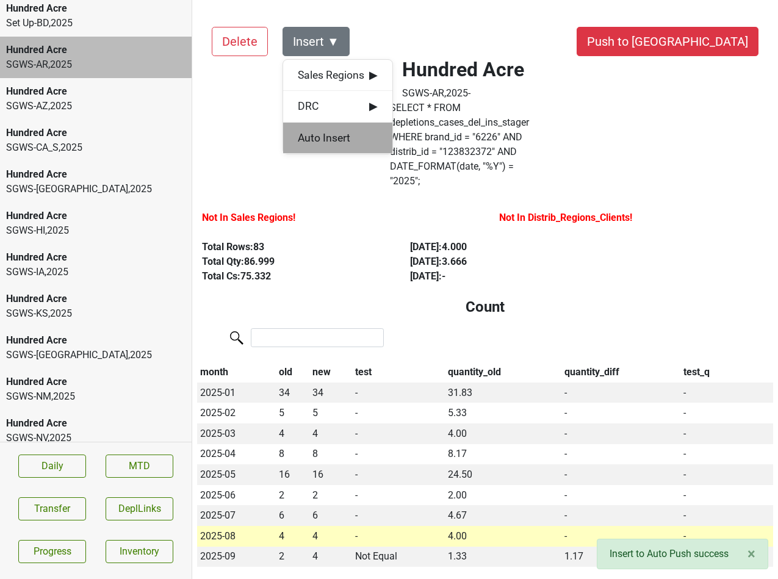
click at [305, 128] on div "Auto Insert" at bounding box center [337, 138] width 109 height 31
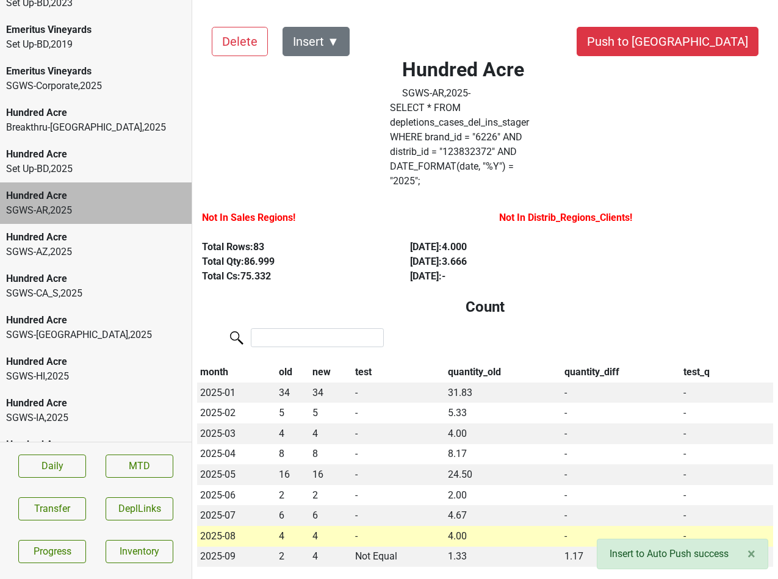
scroll to position [494, 0]
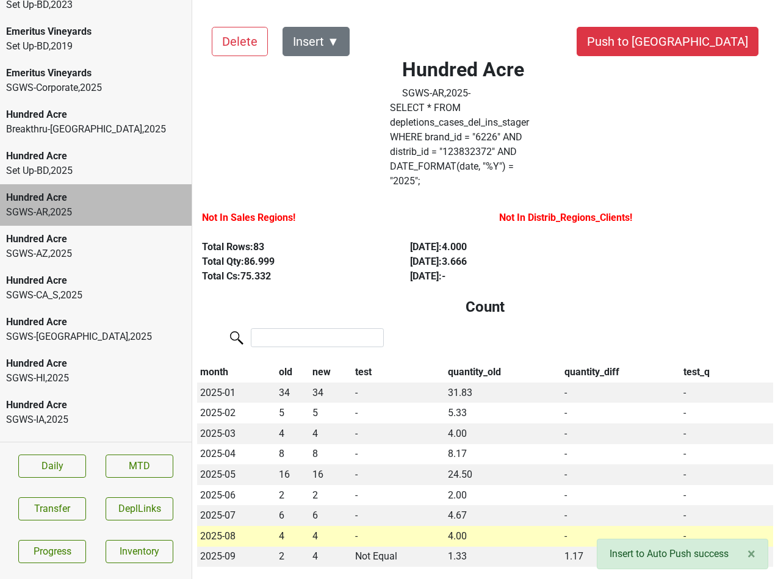
click at [49, 122] on div "Breakthru-[GEOGRAPHIC_DATA] , 2025" at bounding box center [95, 129] width 179 height 15
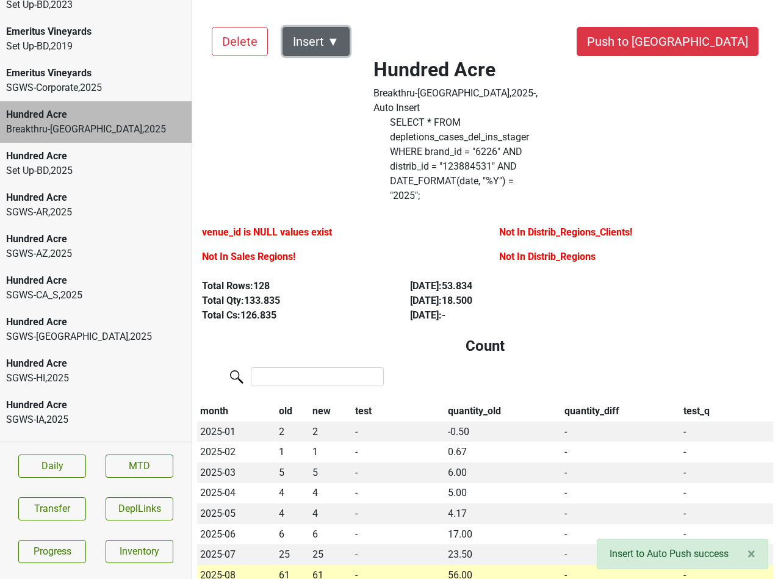
click at [339, 48] on button "Insert ▼" at bounding box center [315, 41] width 67 height 29
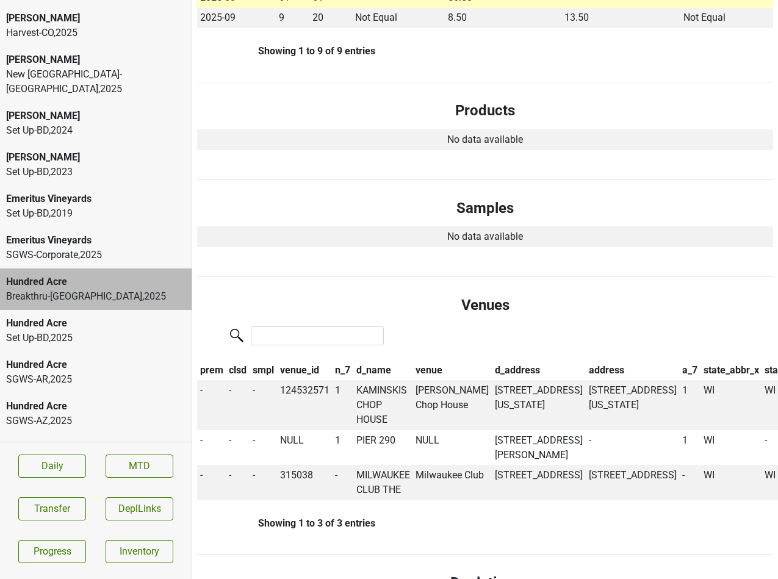
scroll to position [322, 0]
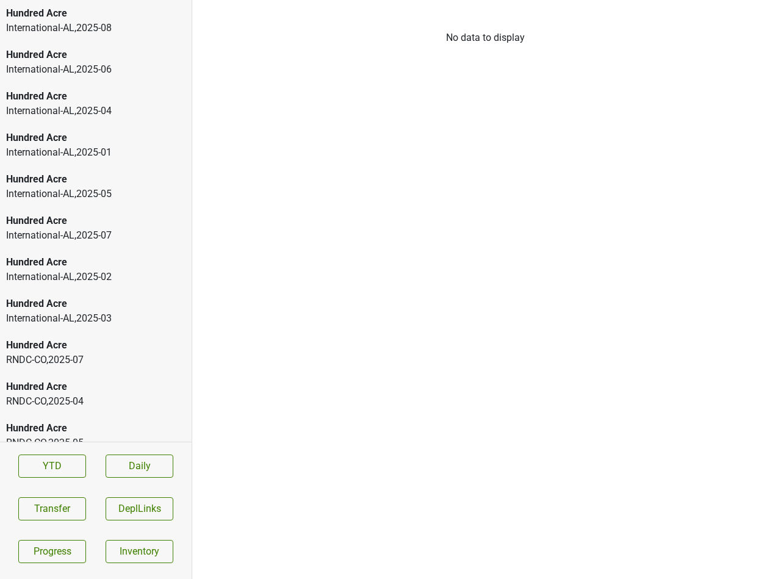
click at [125, 61] on div "Hundred Acre" at bounding box center [95, 55] width 179 height 15
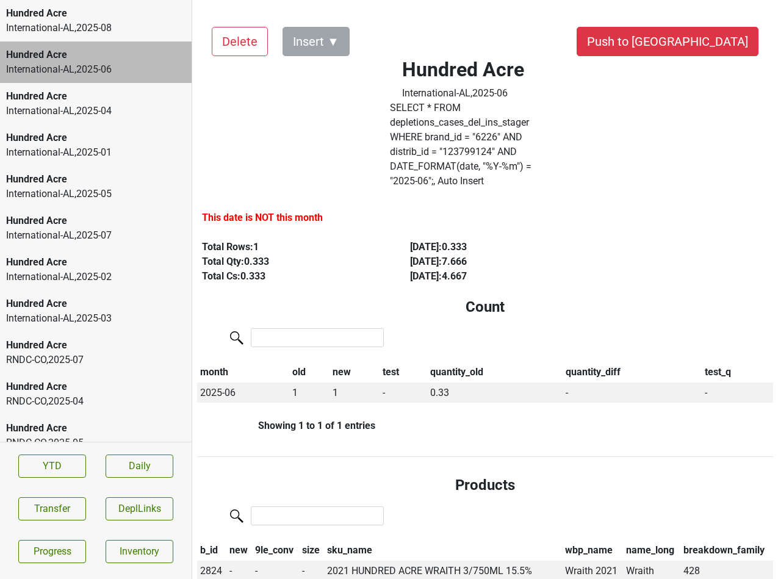
click at [477, 128] on label "SELECT * FROM depletions_cases_del_ins_stager WHERE brand_id = " 6226 " AND dis…" at bounding box center [463, 145] width 146 height 88
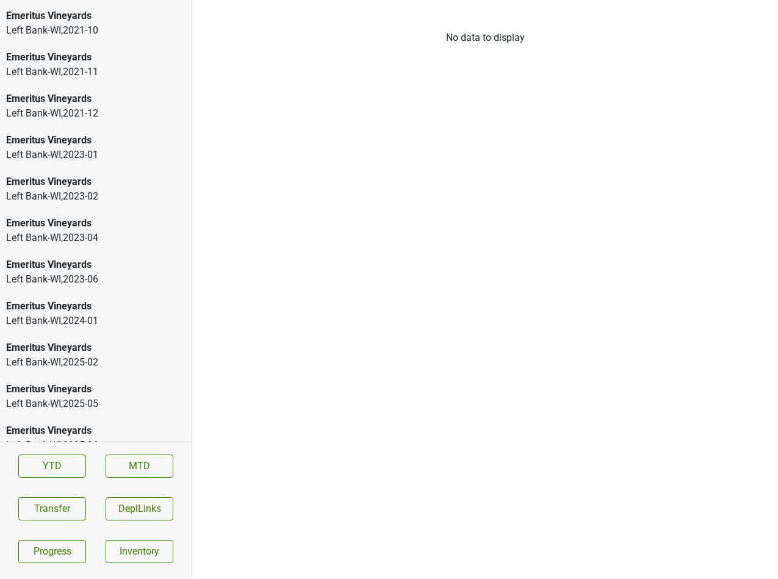
scroll to position [1922, 0]
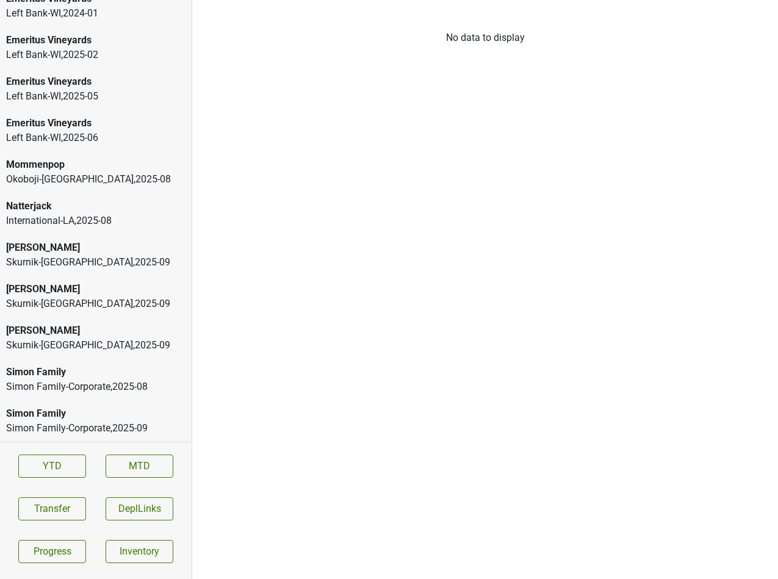
click at [65, 339] on div "Skurnik-[GEOGRAPHIC_DATA] , 2025 - 09" at bounding box center [95, 345] width 179 height 15
